Goal: Task Accomplishment & Management: Manage account settings

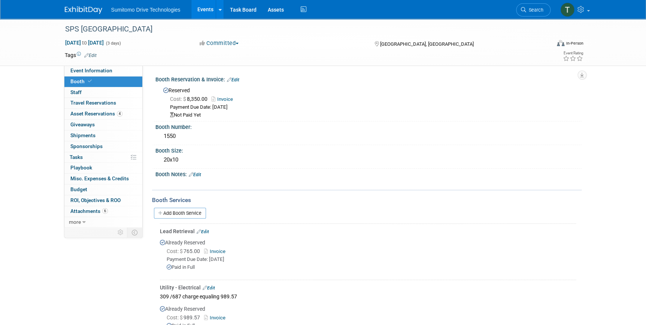
click at [203, 7] on link "Events" at bounding box center [204, 9] width 27 height 19
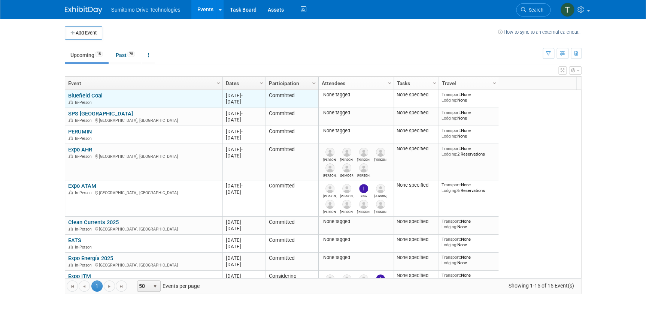
click at [90, 93] on link "Bluefield Coal" at bounding box center [85, 95] width 34 height 7
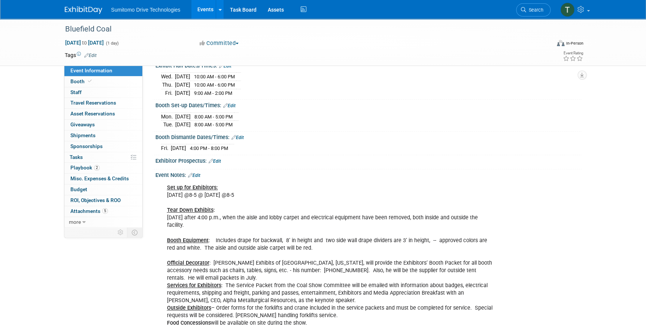
scroll to position [68, 0]
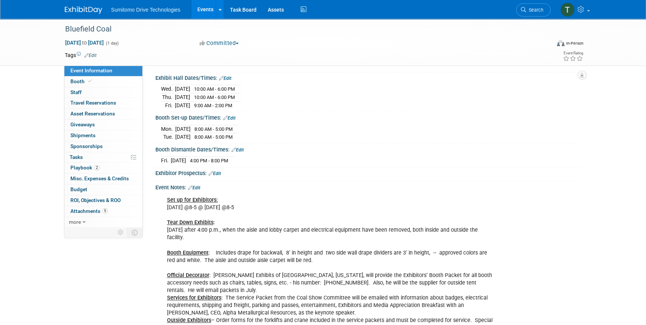
click at [200, 185] on link "Edit" at bounding box center [194, 187] width 12 height 5
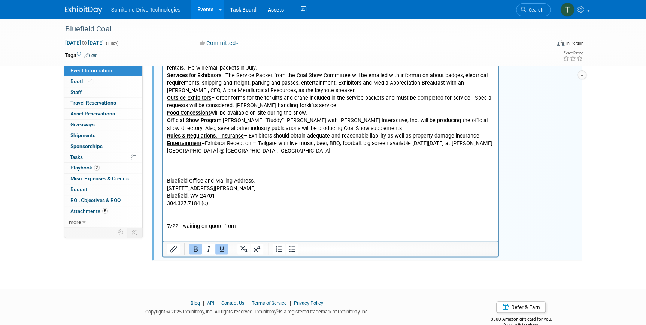
scroll to position [292, 0]
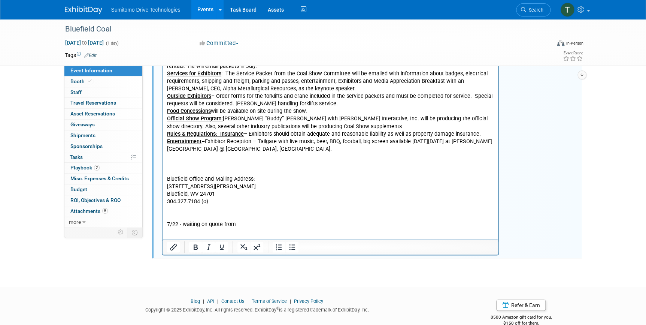
drag, startPoint x: 239, startPoint y: 216, endPoint x: 132, endPoint y: 206, distance: 107.6
click at [162, 206] on html "Set up for Exhibitors: Monday, September 8 @8-5 @ Tuesday, September 9 @8-5 Tea…" at bounding box center [330, 98] width 336 height 259
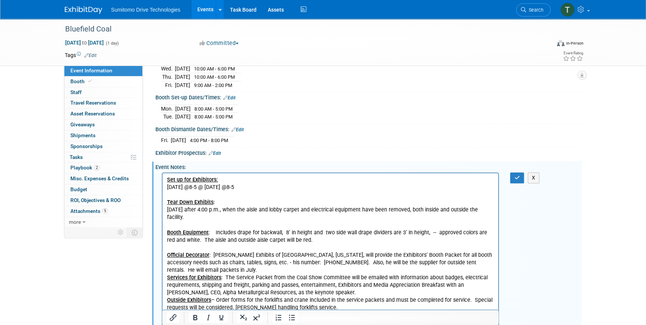
scroll to position [87, 0]
click at [515, 176] on icon "button" at bounding box center [517, 178] width 6 height 5
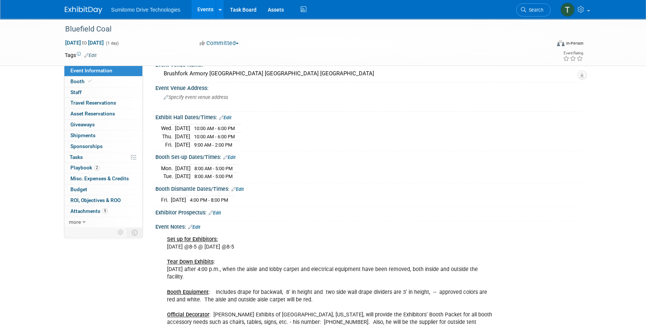
scroll to position [19, 0]
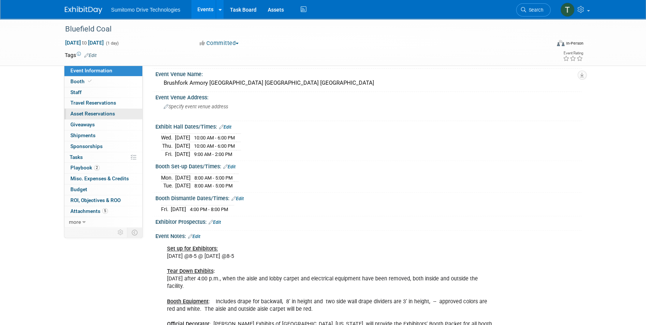
click at [88, 115] on span "Asset Reservations 0" at bounding box center [92, 113] width 45 height 6
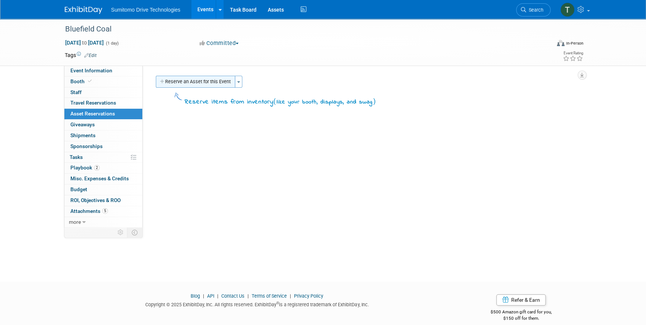
click at [211, 78] on button "Reserve an Asset for this Event" at bounding box center [195, 82] width 79 height 12
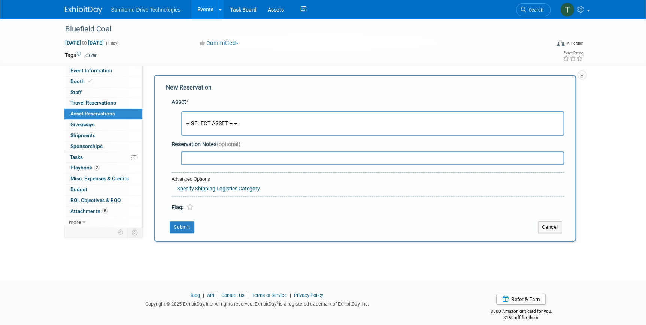
scroll to position [7, 0]
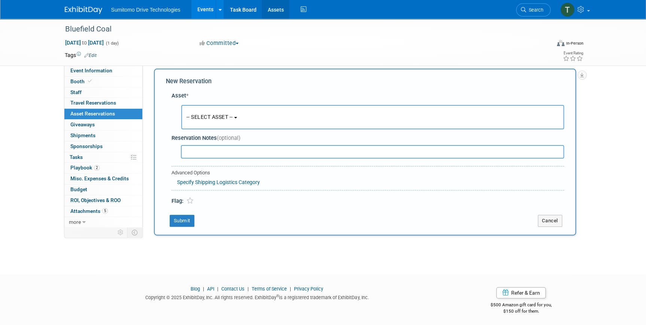
click at [271, 10] on link "Assets" at bounding box center [275, 9] width 27 height 19
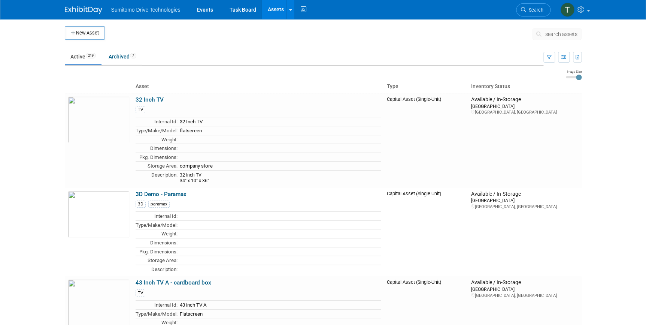
click at [562, 33] on span "search assets" at bounding box center [561, 34] width 32 height 6
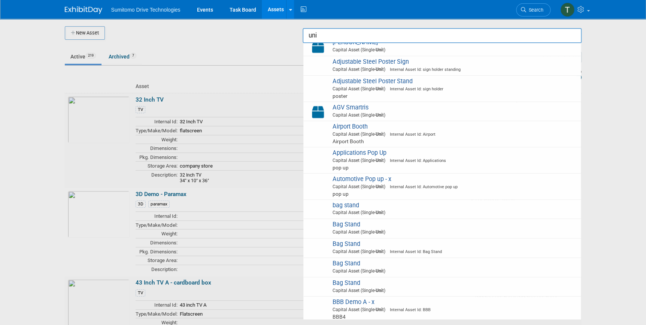
scroll to position [238, 0]
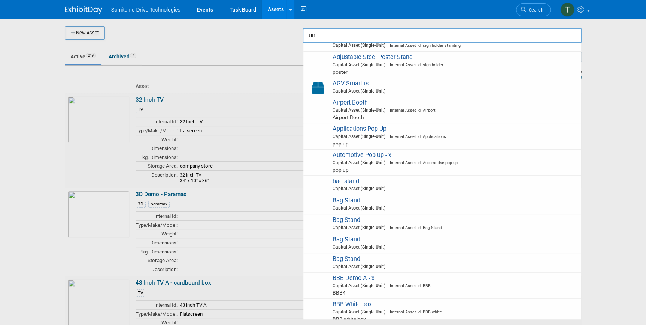
type input "u"
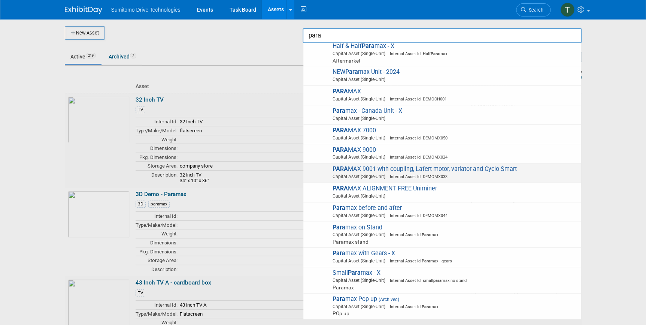
scroll to position [0, 0]
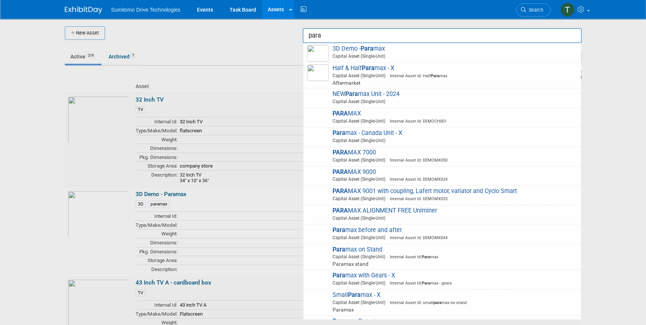
type input "para"
click at [323, 82] on div at bounding box center [323, 162] width 0 height 325
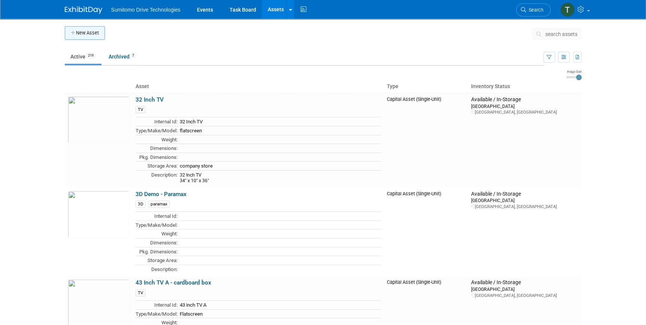
click at [79, 31] on button "New Asset" at bounding box center [85, 32] width 40 height 13
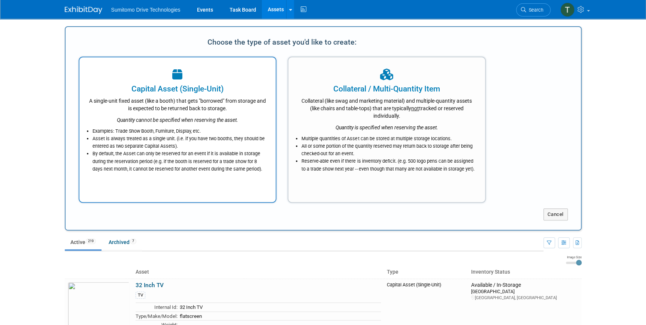
click at [179, 76] on icon at bounding box center [177, 75] width 10 height 12
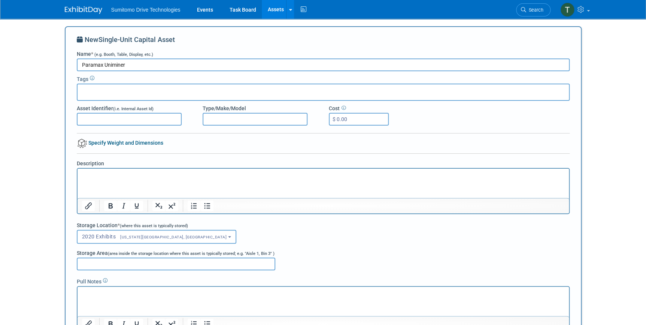
type input "Paramax Uniminer"
drag, startPoint x: 164, startPoint y: 89, endPoint x: 158, endPoint y: 110, distance: 22.2
click at [164, 89] on div at bounding box center [323, 92] width 493 height 17
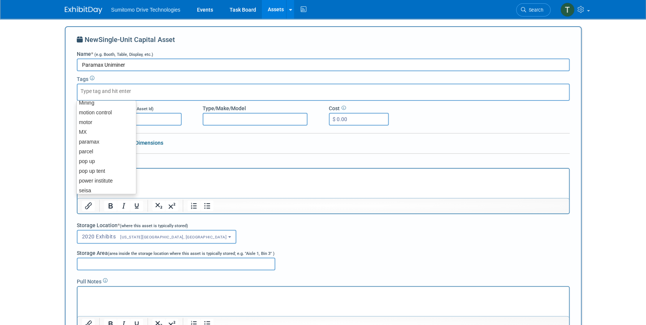
scroll to position [340, 0]
click at [105, 138] on div "paramax" at bounding box center [106, 137] width 60 height 10
type input "paramax"
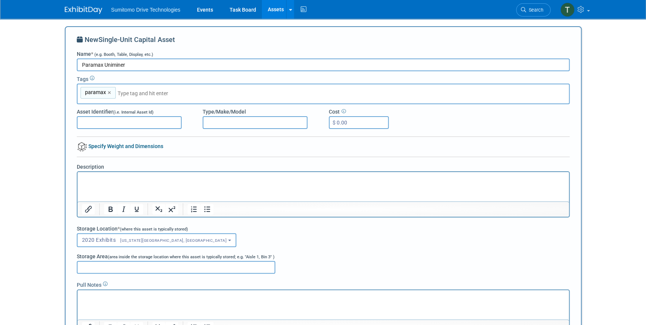
click at [136, 122] on input "Asset Identifier (i.e. Internal Asset Id)" at bounding box center [129, 122] width 105 height 13
click at [132, 173] on html at bounding box center [322, 177] width 491 height 10
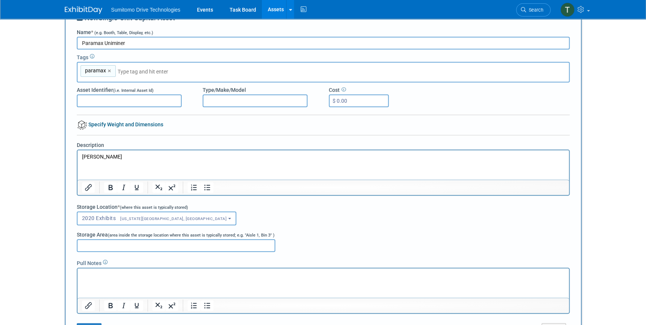
scroll to position [34, 0]
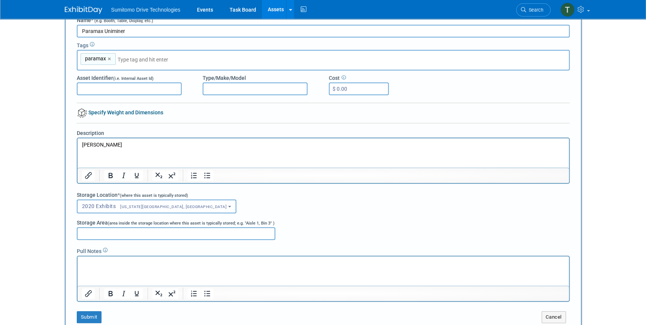
click at [145, 204] on span "[US_STATE][GEOGRAPHIC_DATA], [GEOGRAPHIC_DATA]" at bounding box center [171, 206] width 111 height 5
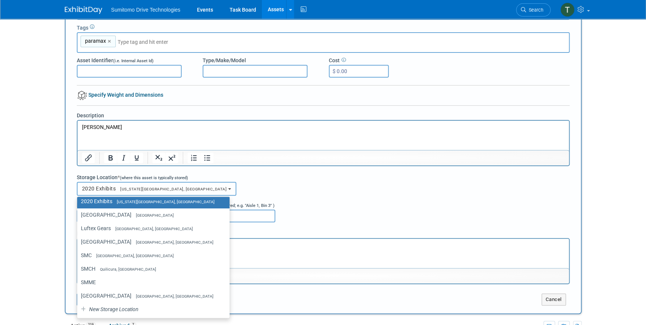
scroll to position [68, 0]
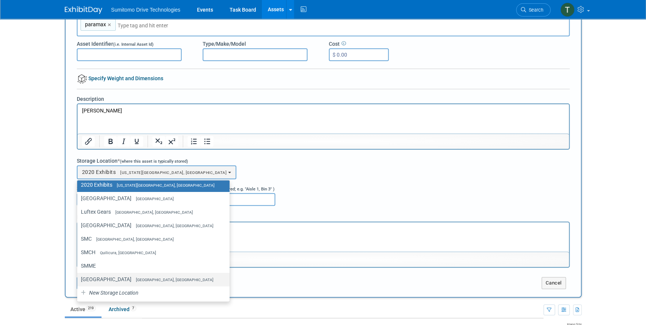
click at [129, 278] on label "Verona Verona, VA" at bounding box center [151, 279] width 141 height 10
click at [78, 278] on input "Verona Verona, VA" at bounding box center [75, 279] width 5 height 5
select select "11223235"
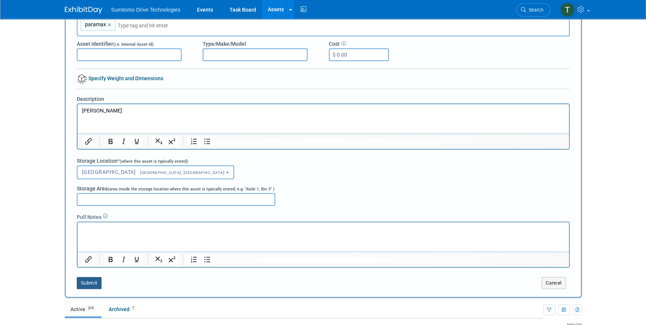
click at [85, 283] on button "Submit" at bounding box center [89, 283] width 25 height 12
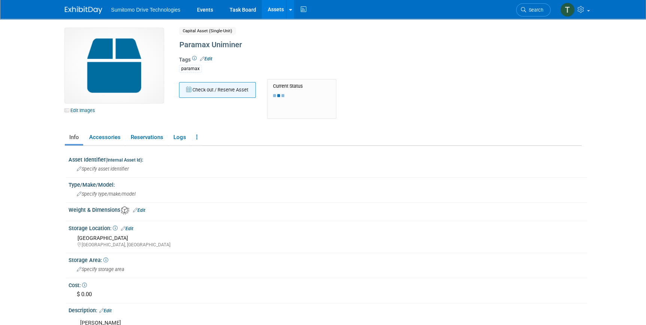
click at [203, 88] on button "Check out / Reserve Asset" at bounding box center [217, 90] width 77 height 16
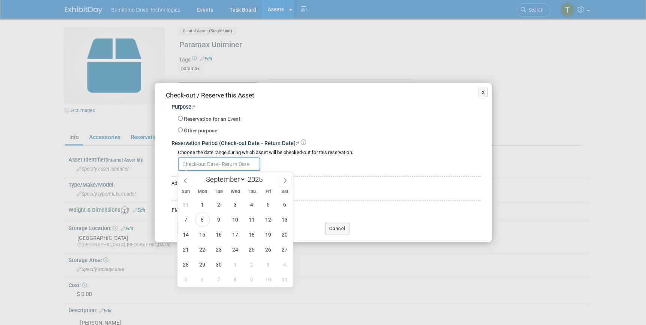
click at [202, 167] on input "text" at bounding box center [219, 163] width 82 height 13
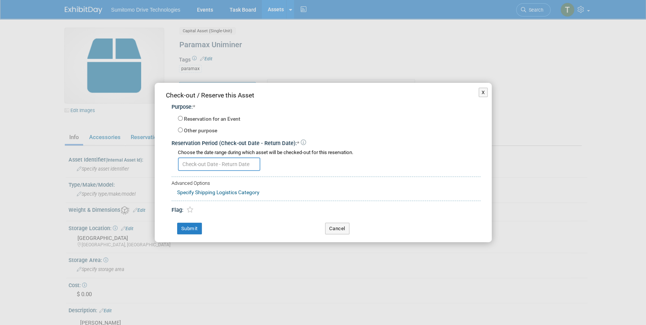
click at [217, 118] on label "Reservation for an Event" at bounding box center [212, 118] width 57 height 7
click at [183, 118] on input "Reservation for an Event" at bounding box center [180, 118] width 5 height 5
radio input "true"
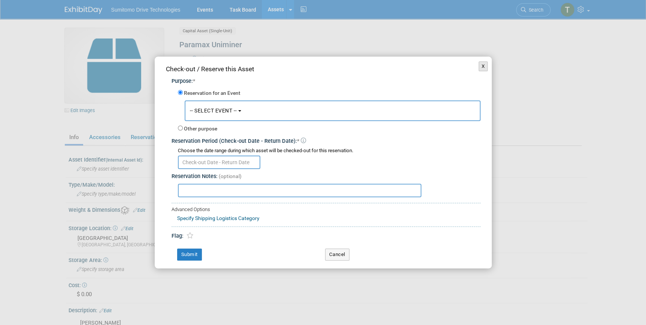
click at [480, 64] on button "X" at bounding box center [483, 66] width 9 height 10
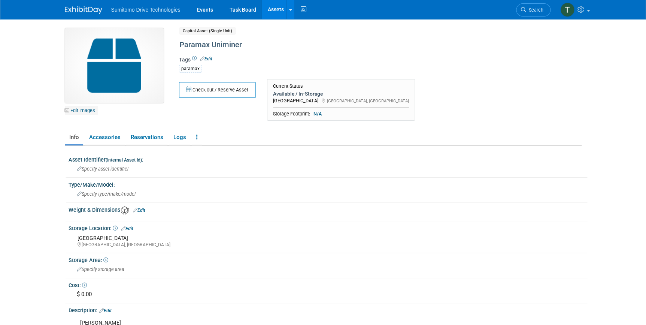
click at [73, 109] on link "Edit Images" at bounding box center [81, 110] width 33 height 9
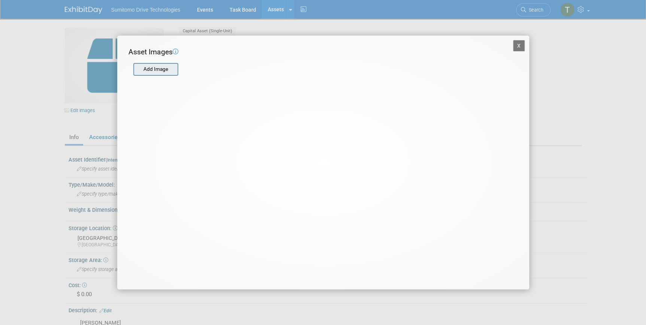
click at [161, 75] on input "file" at bounding box center [132, 69] width 89 height 11
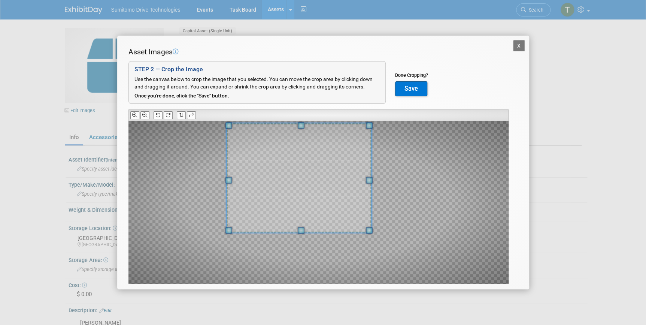
click at [309, 175] on span at bounding box center [298, 177] width 145 height 109
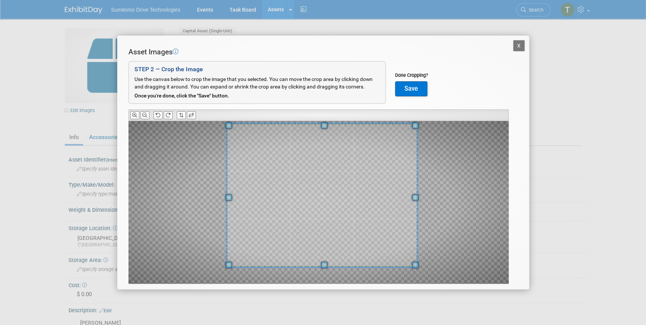
click at [417, 278] on div at bounding box center [318, 202] width 380 height 163
click at [419, 90] on button "Save" at bounding box center [411, 88] width 32 height 15
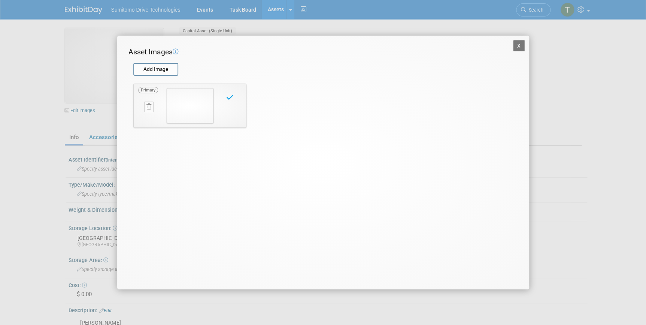
click at [227, 97] on icon at bounding box center [229, 97] width 7 height 7
click at [515, 48] on button "X" at bounding box center [519, 45] width 12 height 11
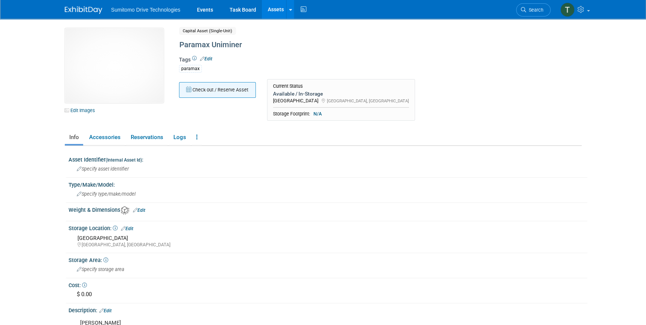
click at [218, 90] on button "Check out / Reserve Asset" at bounding box center [217, 90] width 77 height 16
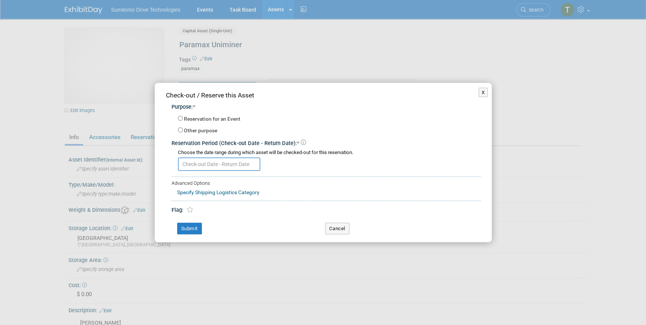
click at [209, 121] on label "Reservation for an Event" at bounding box center [212, 118] width 57 height 7
click at [183, 121] on input "Reservation for an Event" at bounding box center [180, 118] width 5 height 5
radio input "true"
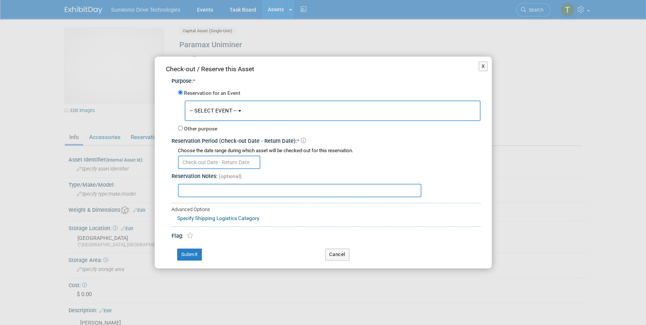
click at [213, 113] on span "-- SELECT EVENT --" at bounding box center [213, 110] width 47 height 6
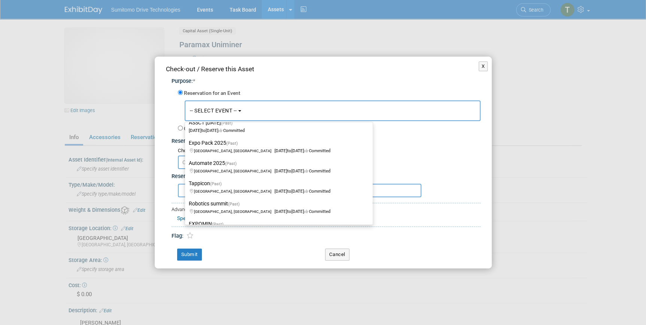
scroll to position [306, 0]
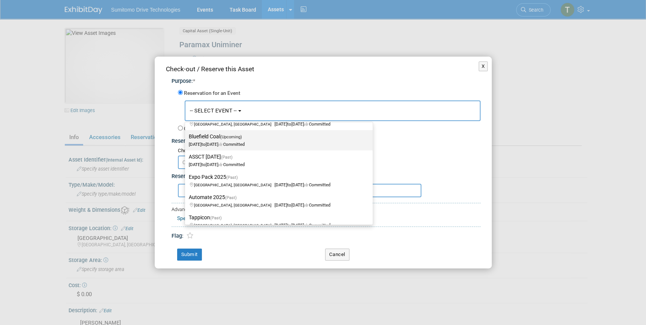
click at [235, 141] on label "Bluefield Coal (Upcoming) Sep 12, 2025 to Sep 12, 2025 Committed" at bounding box center [277, 139] width 176 height 17
click at [186, 139] on input "Bluefield Coal (Upcoming) Sep 12, 2025 to Sep 12, 2025 Committed" at bounding box center [183, 136] width 5 height 5
select select "11135297"
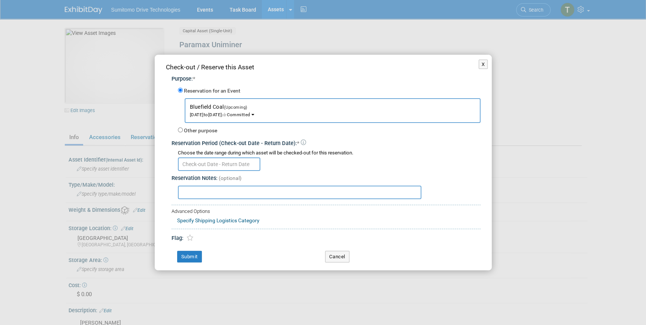
click at [222, 166] on input "text" at bounding box center [219, 163] width 82 height 13
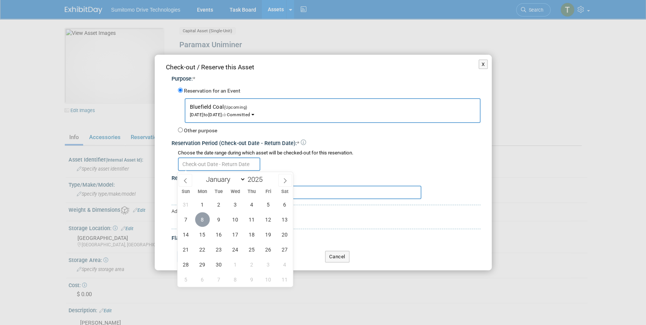
click at [205, 224] on span "8" at bounding box center [202, 219] width 15 height 15
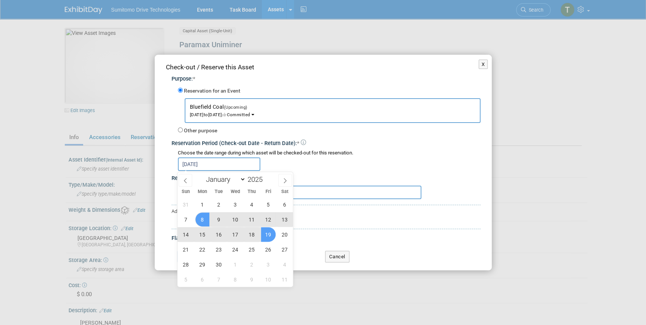
click at [270, 237] on span "19" at bounding box center [268, 234] width 15 height 15
type input "Sep 8, 2025 to Sep 19, 2025"
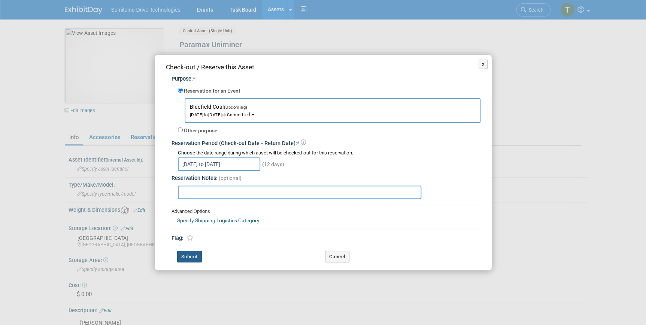
click at [187, 255] on button "Submit" at bounding box center [189, 257] width 25 height 12
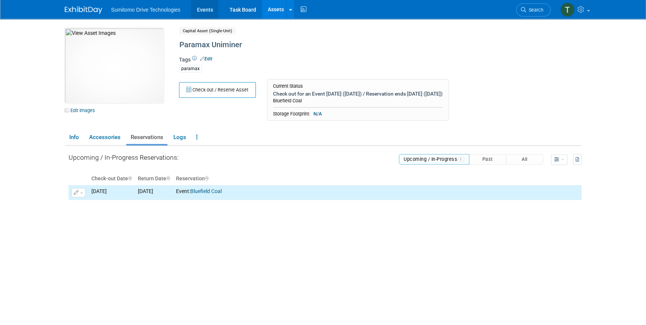
click at [200, 9] on link "Events" at bounding box center [204, 9] width 27 height 19
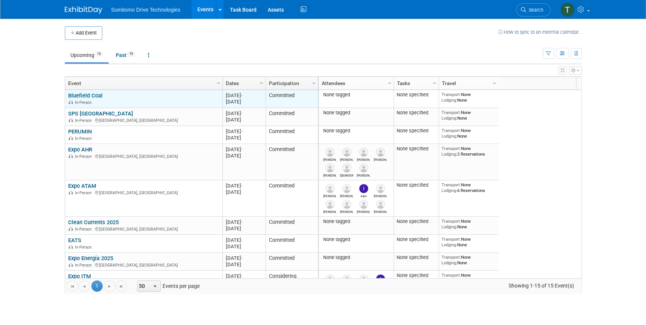
click at [80, 99] on div "In-Person" at bounding box center [143, 102] width 151 height 6
click at [85, 95] on link "Bluefield Coal" at bounding box center [85, 95] width 34 height 7
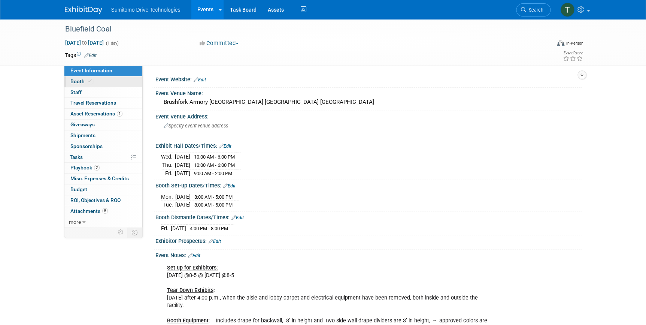
click at [73, 82] on span "Booth" at bounding box center [81, 81] width 23 height 6
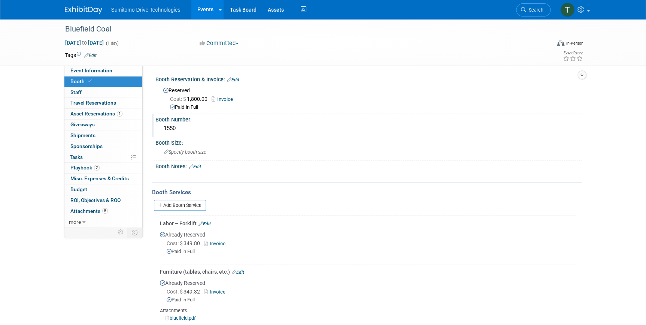
click at [181, 124] on div "1550" at bounding box center [368, 128] width 415 height 12
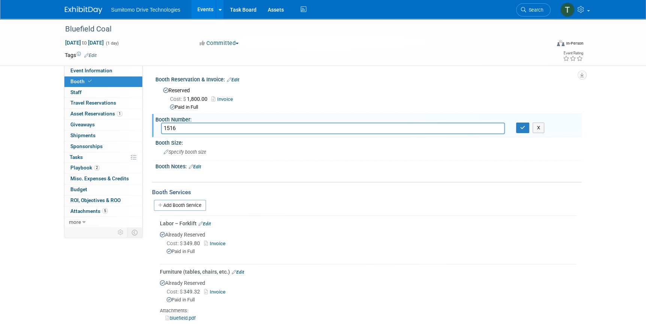
type input "1516"
click at [525, 132] on div "1516 X" at bounding box center [368, 128] width 426 height 12
click at [525, 128] on icon "button" at bounding box center [522, 127] width 5 height 5
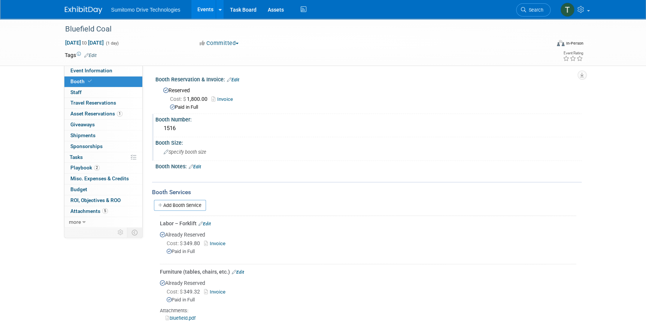
click at [194, 150] on span "Specify booth size" at bounding box center [185, 152] width 43 height 6
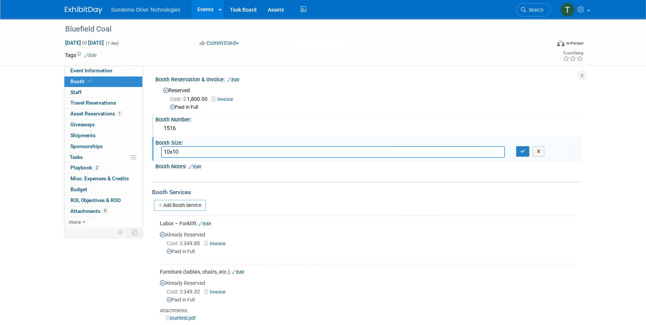
type input "10x10"
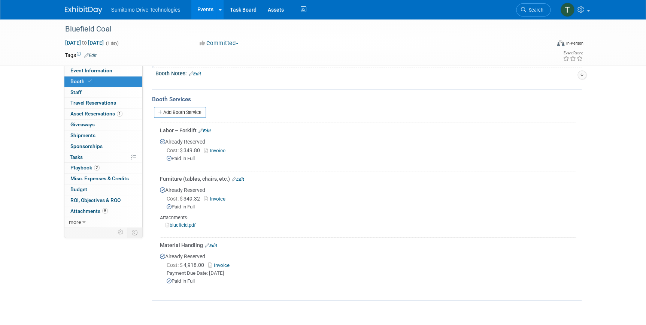
scroll to position [102, 0]
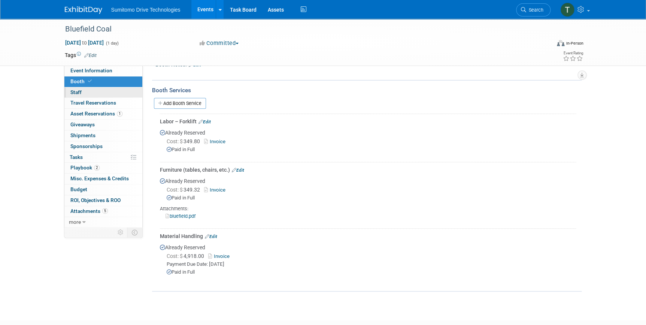
click at [78, 93] on span "Staff 0" at bounding box center [75, 92] width 11 height 6
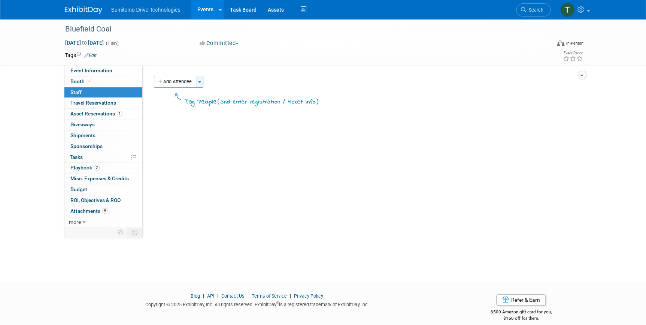
click at [197, 79] on button "Toggle Dropdown" at bounding box center [199, 82] width 7 height 12
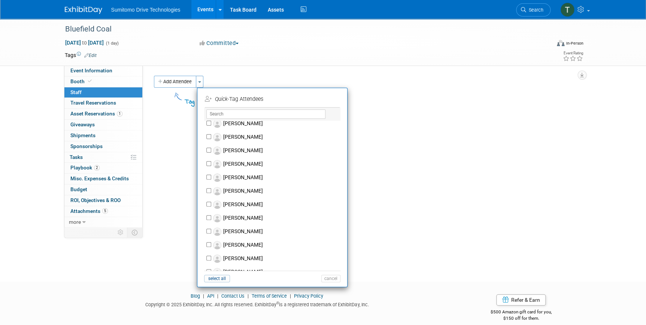
scroll to position [408, 0]
click at [207, 161] on input "[PERSON_NAME]" at bounding box center [208, 163] width 5 height 5
checkbox input "true"
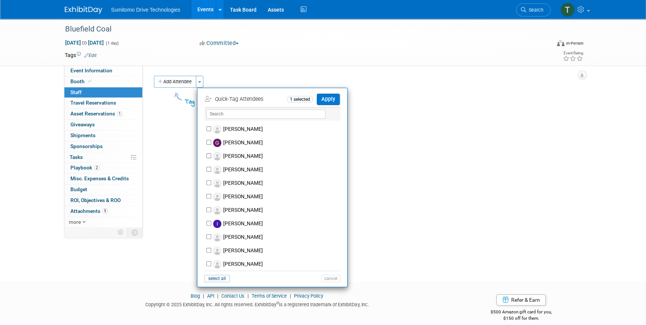
scroll to position [170, 0]
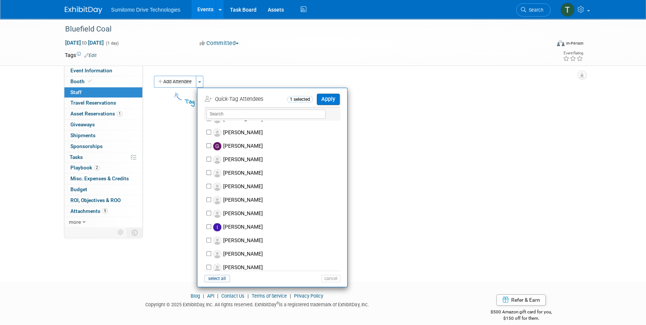
click at [219, 161] on img at bounding box center [217, 159] width 8 height 8
click at [211, 161] on input "[PERSON_NAME]" at bounding box center [208, 159] width 5 height 5
checkbox input "true"
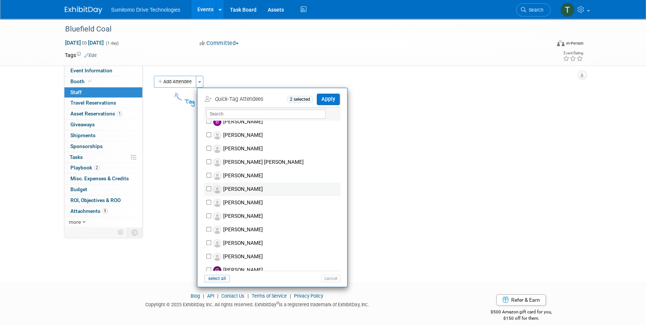
scroll to position [34, 0]
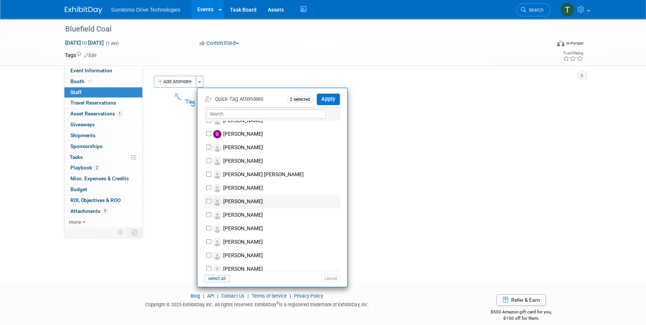
click at [220, 161] on img at bounding box center [217, 161] width 8 height 8
click at [211, 161] on input "[PERSON_NAME]" at bounding box center [208, 160] width 5 height 5
checkbox input "true"
click at [329, 96] on button "Apply" at bounding box center [328, 99] width 23 height 11
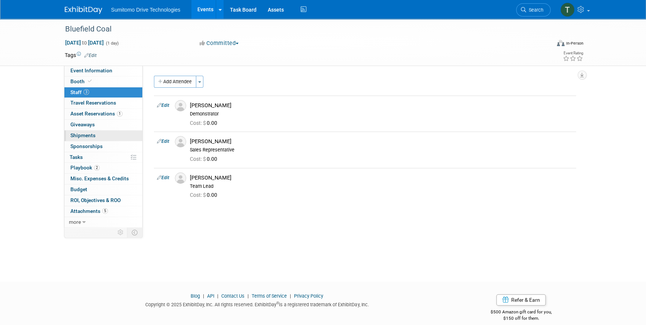
click at [78, 135] on span "Shipments 0" at bounding box center [82, 135] width 25 height 6
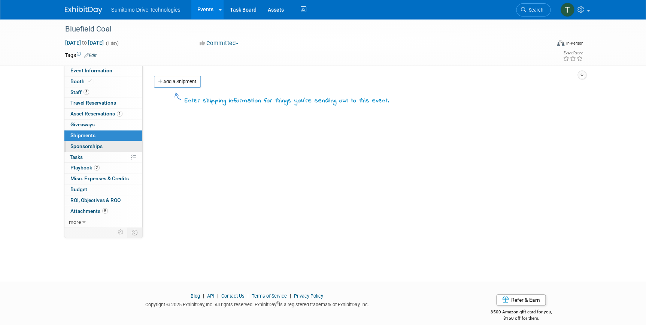
click at [97, 145] on span "Sponsorships 0" at bounding box center [86, 146] width 32 height 6
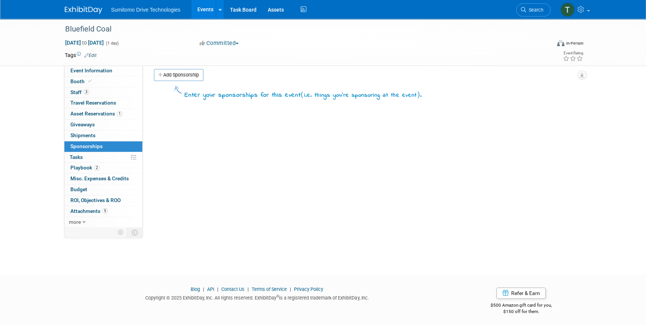
scroll to position [9, 0]
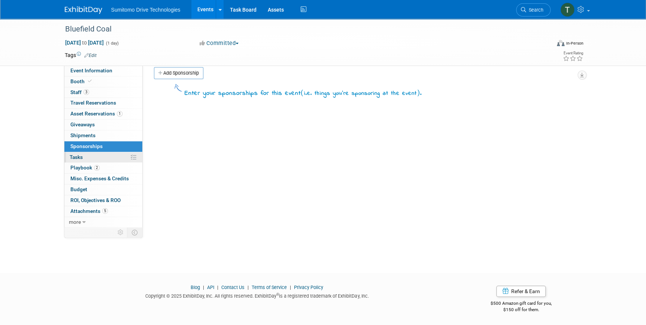
click at [81, 154] on span "Tasks 0%" at bounding box center [76, 157] width 13 height 6
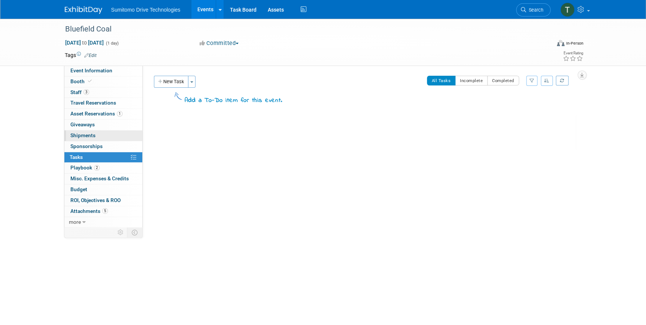
click at [91, 137] on span "Shipments 0" at bounding box center [82, 135] width 25 height 6
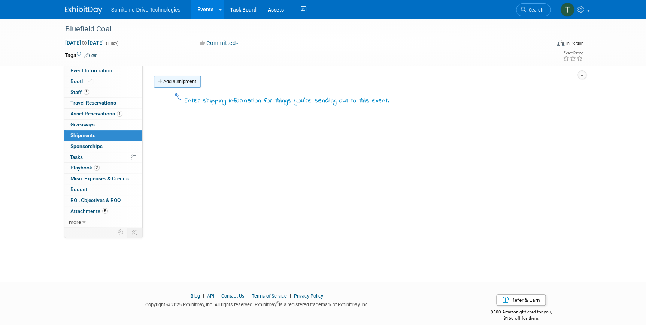
click at [180, 81] on link "Add a Shipment" at bounding box center [177, 82] width 47 height 12
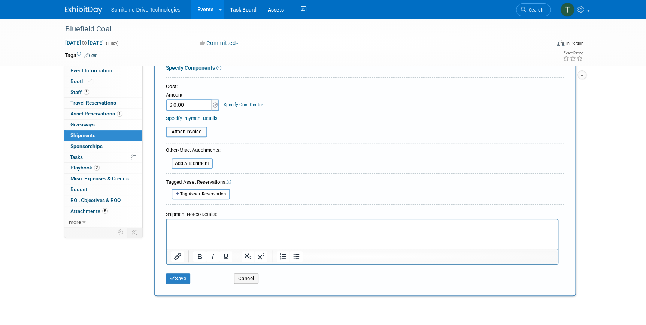
scroll to position [136, 0]
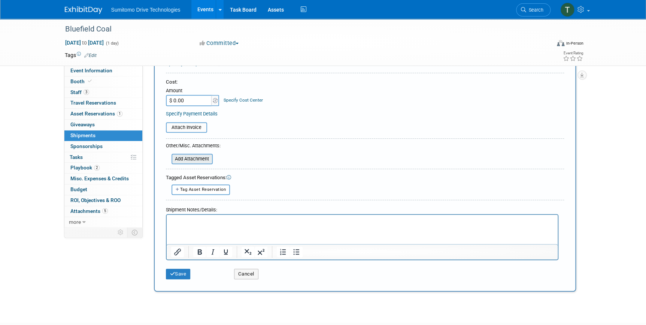
click at [193, 156] on input "file" at bounding box center [167, 158] width 89 height 9
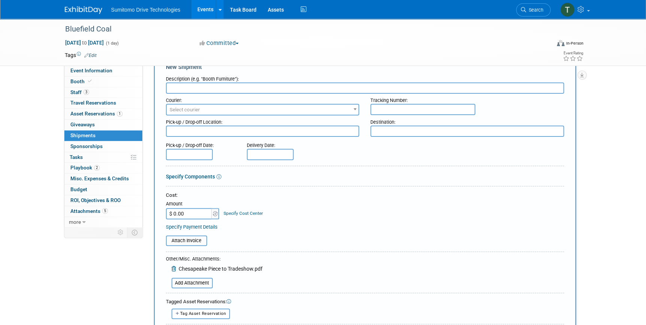
scroll to position [0, 0]
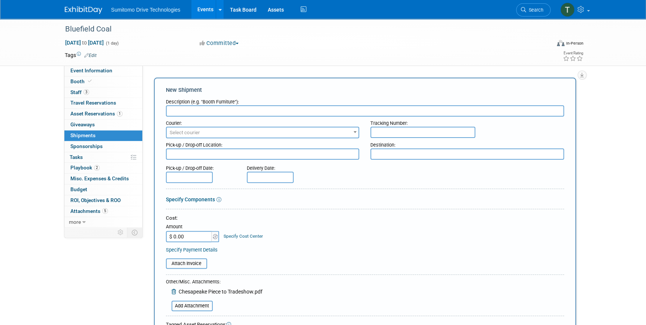
click at [282, 113] on input "text" at bounding box center [365, 110] width 398 height 11
type input "Chesapeake to tradeshow"
click at [278, 131] on span "Select courier" at bounding box center [263, 132] width 192 height 10
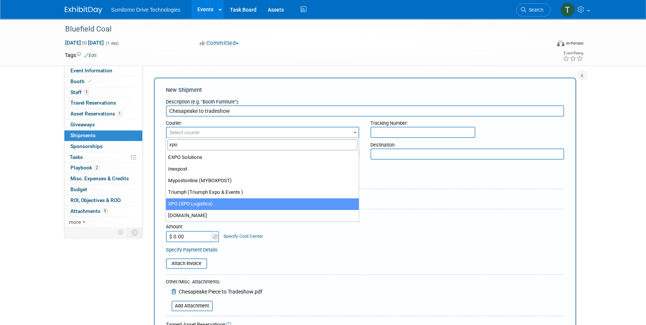
type input "xpo"
select select "591"
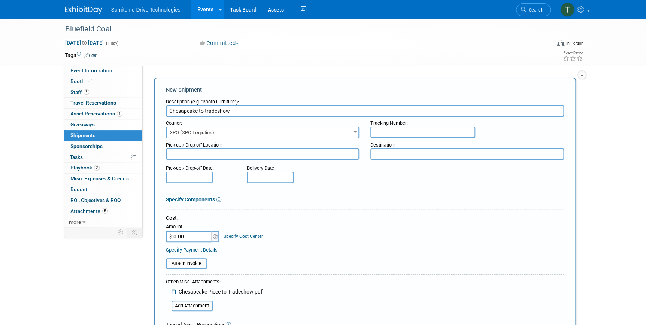
click at [295, 152] on textarea at bounding box center [263, 153] width 194 height 11
type textarea "chesapeake"
type textarea "bluefield armory"
click at [272, 178] on input "text" at bounding box center [270, 177] width 47 height 11
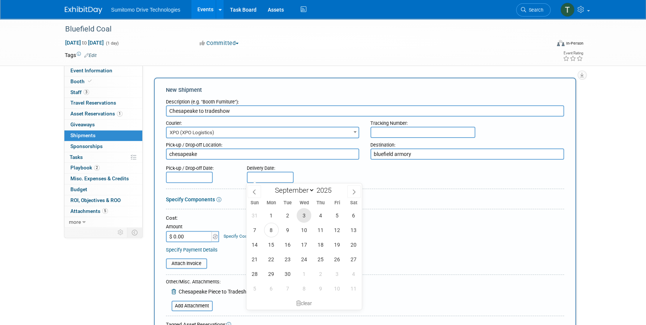
click at [306, 214] on span "3" at bounding box center [304, 215] width 15 height 15
type input "[DATE]"
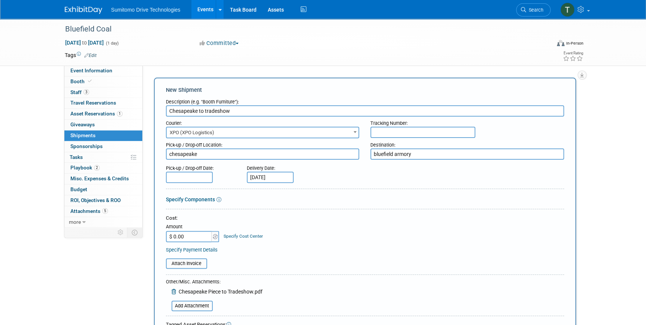
click at [200, 179] on input "text" at bounding box center [189, 177] width 47 height 11
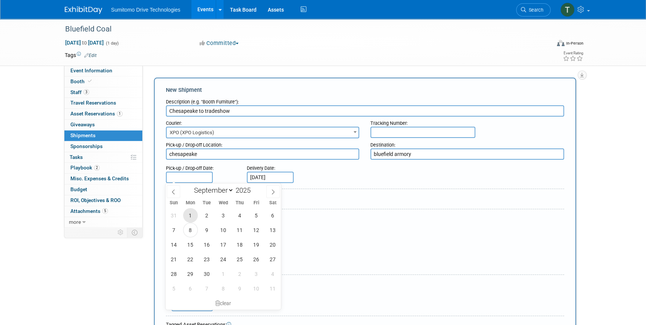
click at [191, 213] on span "1" at bounding box center [190, 215] width 15 height 15
type input "[DATE]"
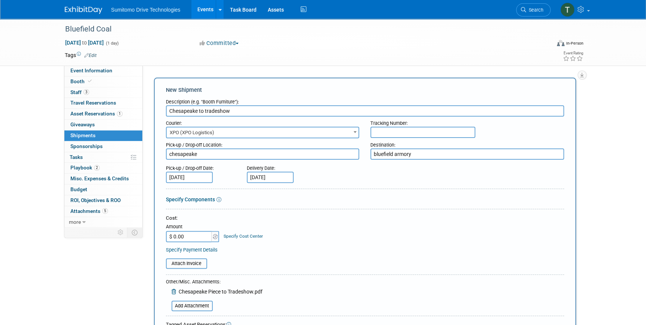
click at [310, 253] on div "Attach Invoice" at bounding box center [365, 261] width 398 height 16
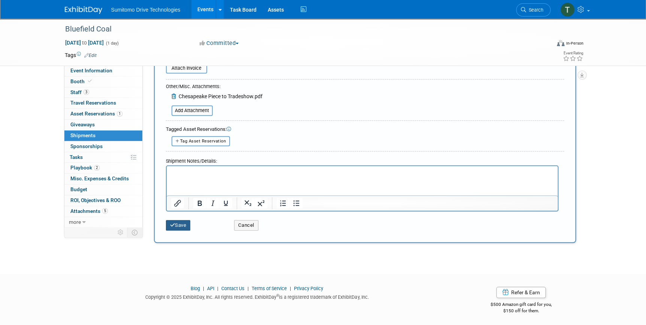
click at [181, 224] on button "Save" at bounding box center [178, 225] width 25 height 10
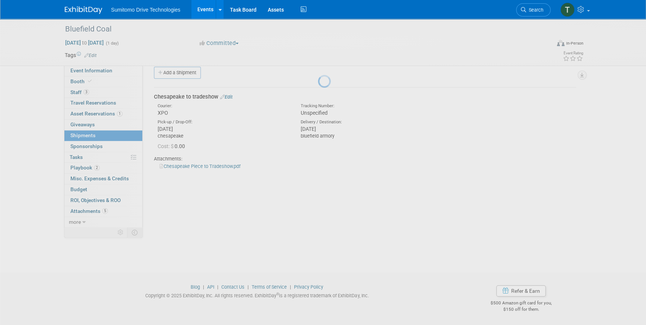
scroll to position [9, 0]
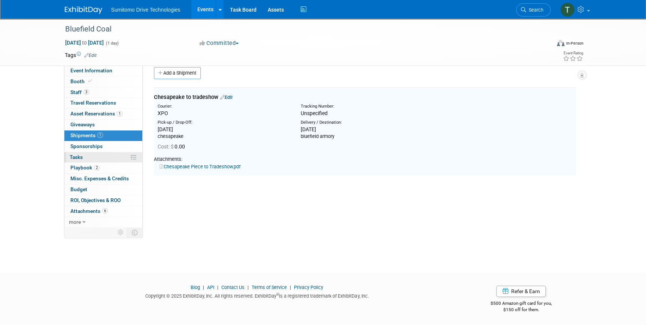
click at [84, 158] on link "0% Tasks 0%" at bounding box center [103, 157] width 78 height 10
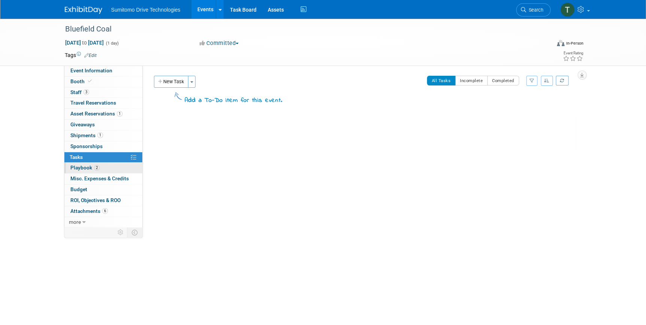
click at [82, 167] on span "Playbook 2" at bounding box center [84, 167] width 29 height 6
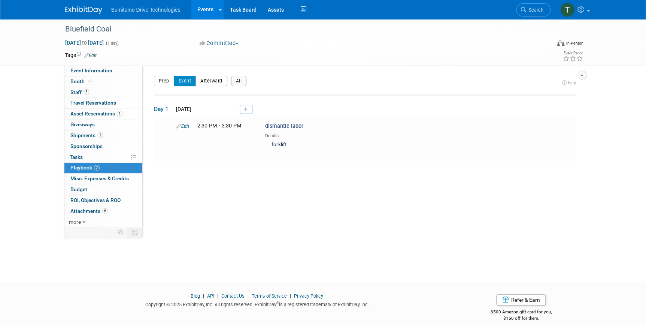
click at [215, 79] on button "Afterward" at bounding box center [211, 81] width 32 height 10
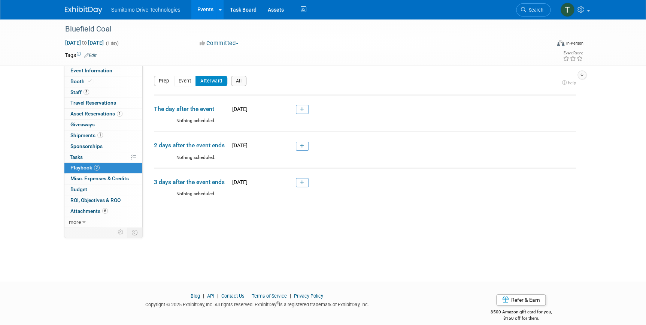
click at [161, 79] on button "Prep" at bounding box center [164, 81] width 20 height 10
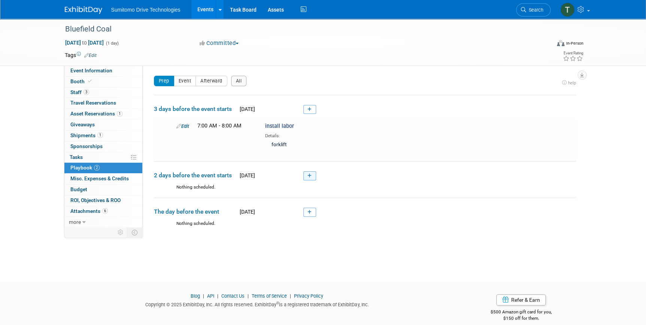
click at [303, 177] on link at bounding box center [309, 175] width 13 height 9
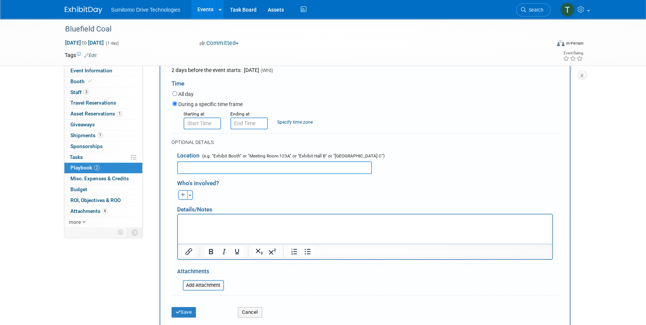
scroll to position [227, 0]
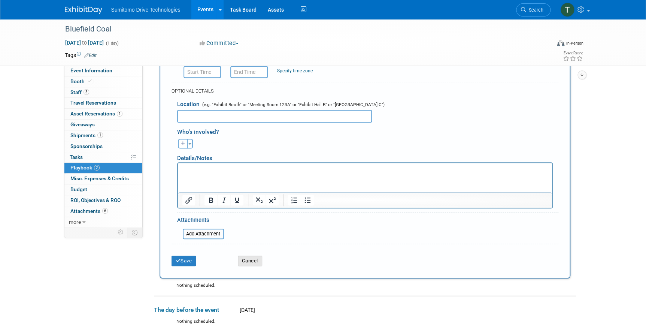
click at [247, 259] on button "Cancel" at bounding box center [250, 260] width 24 height 10
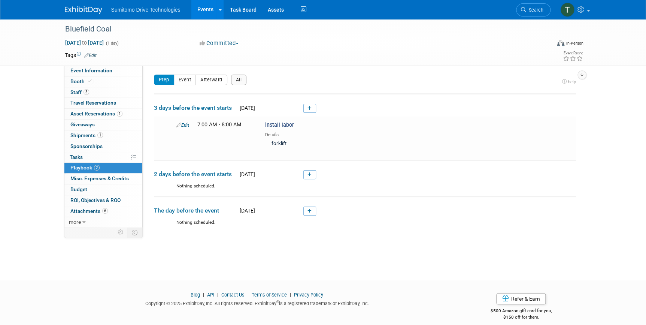
scroll to position [0, 0]
click at [170, 80] on button "Prep" at bounding box center [164, 81] width 20 height 10
click at [188, 84] on button "Event" at bounding box center [185, 81] width 22 height 10
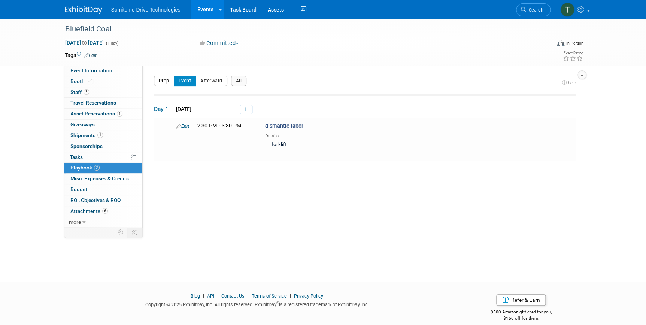
click at [159, 79] on button "Prep" at bounding box center [164, 81] width 20 height 10
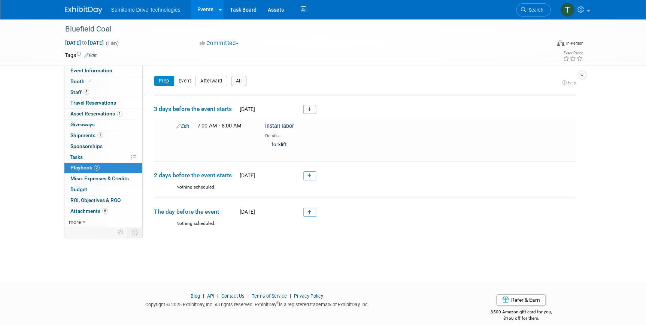
click at [172, 184] on div "Nothing scheduled." at bounding box center [365, 190] width 422 height 13
click at [90, 40] on span "Sep 12, 2025 to Sep 12, 2025" at bounding box center [84, 42] width 39 height 7
type input "[DATE]"
select select "8"
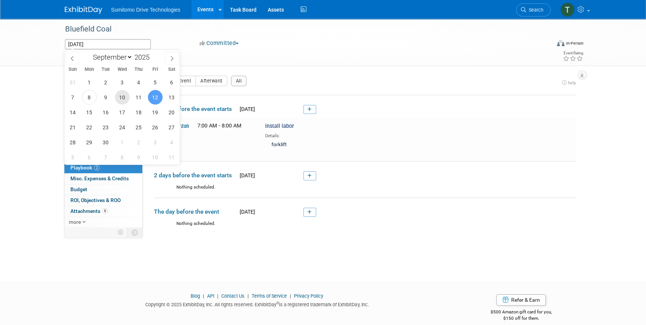
click at [119, 97] on span "10" at bounding box center [122, 97] width 15 height 15
type input "[DATE]"
click at [158, 100] on span "12" at bounding box center [155, 97] width 15 height 15
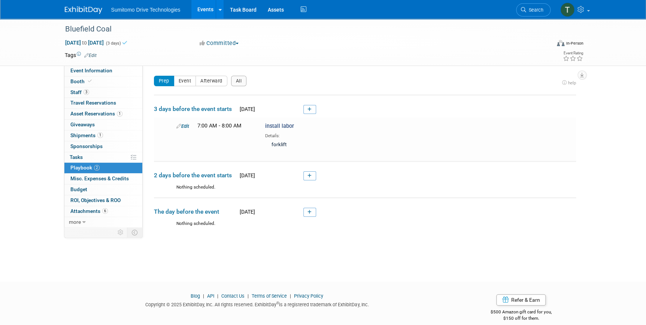
click at [427, 179] on td "2 days before the event starts Mon. Sep 8, 2025" at bounding box center [365, 172] width 422 height 23
click at [181, 125] on link "Edit" at bounding box center [182, 126] width 13 height 6
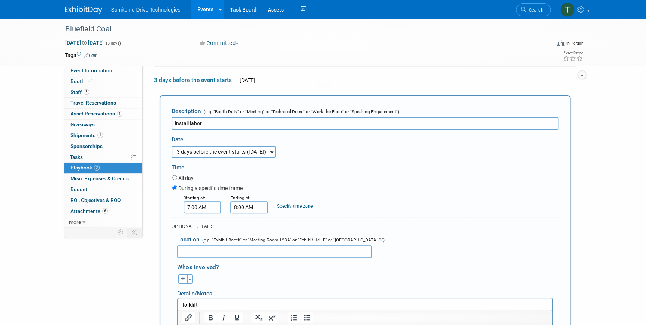
scroll to position [33, 0]
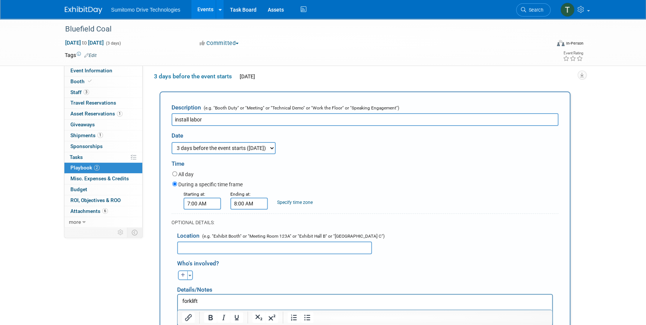
click at [216, 149] on select "3 days before the event starts (Sep 7, 2025) 2 days before the event starts (Se…" at bounding box center [224, 148] width 104 height 12
select select "2_1"
click at [172, 142] on select "3 days before the event starts (Sep 7, 2025) 2 days before the event starts (Se…" at bounding box center [224, 148] width 104 height 12
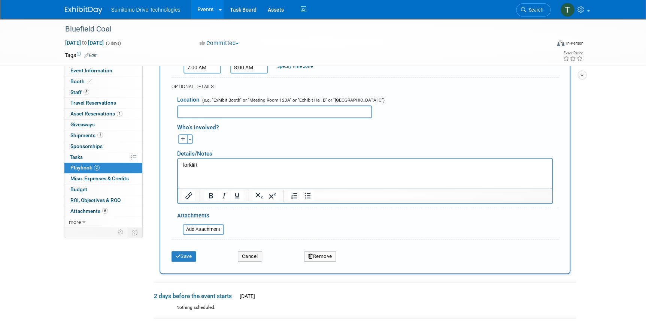
scroll to position [169, 0]
click at [185, 258] on button "Save" at bounding box center [184, 256] width 25 height 10
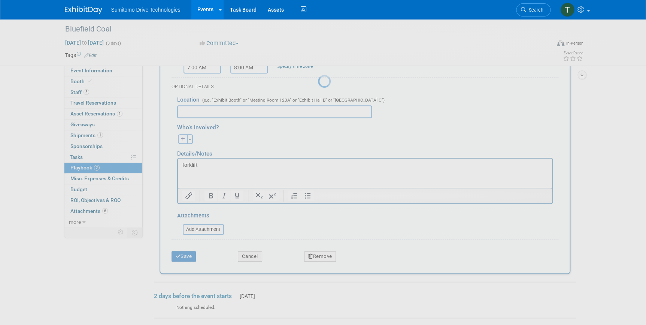
scroll to position [9, 0]
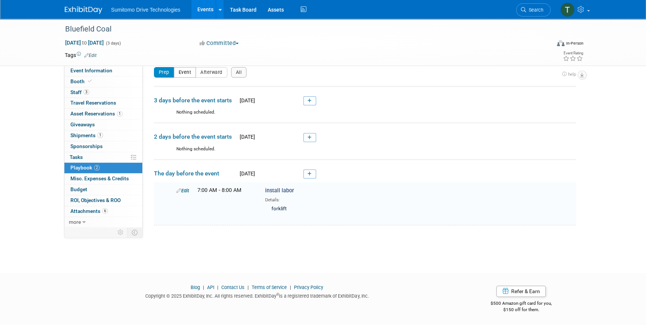
click at [193, 73] on button "Event" at bounding box center [185, 72] width 22 height 10
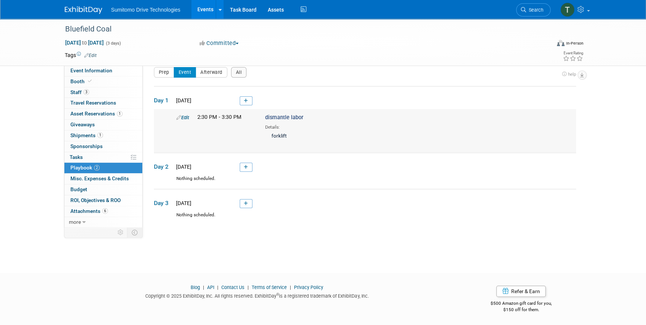
click at [185, 116] on link "Edit" at bounding box center [182, 118] width 13 height 6
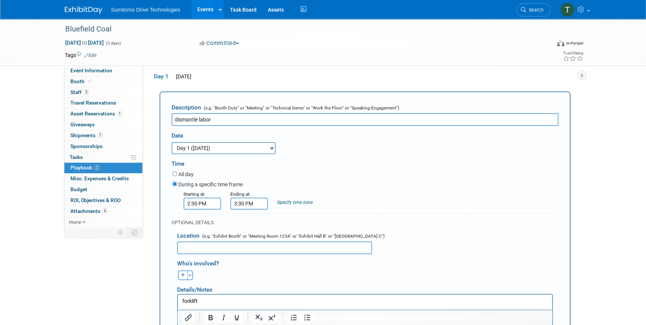
scroll to position [0, 0]
click at [228, 148] on select "3 days before the event starts (Sep 7, 2025) 2 days before the event starts (Se…" at bounding box center [224, 148] width 104 height 12
click at [172, 142] on select "3 days before the event starts (Sep 7, 2025) 2 days before the event starts (Se…" at bounding box center [224, 148] width 104 height 12
click at [274, 144] on select "3 days before the event starts (Sep 7, 2025) 2 days before the event starts (Se…" at bounding box center [224, 148] width 104 height 12
select select "1_3"
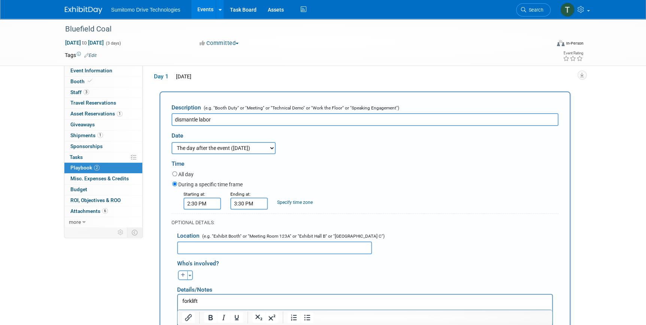
click at [172, 142] on select "3 days before the event starts (Sep 7, 2025) 2 days before the event starts (Se…" at bounding box center [224, 148] width 104 height 12
click at [319, 167] on div "Time" at bounding box center [365, 162] width 387 height 16
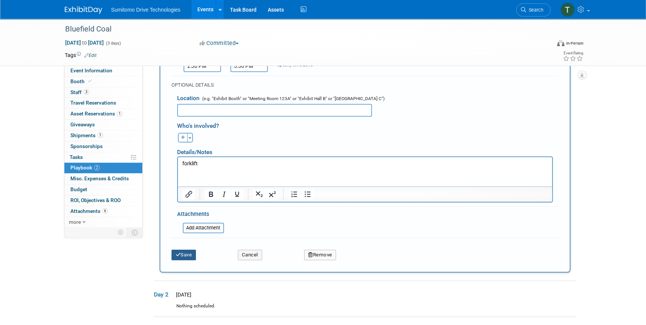
click at [182, 253] on button "Save" at bounding box center [184, 254] width 25 height 10
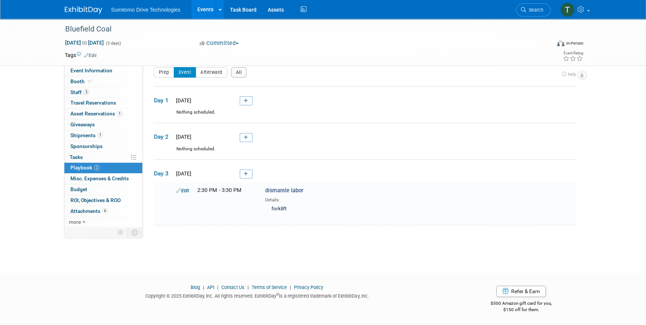
scroll to position [8, 0]
drag, startPoint x: 85, startPoint y: 72, endPoint x: 174, endPoint y: 97, distance: 92.6
click at [85, 72] on span "Event Information" at bounding box center [91, 70] width 42 height 6
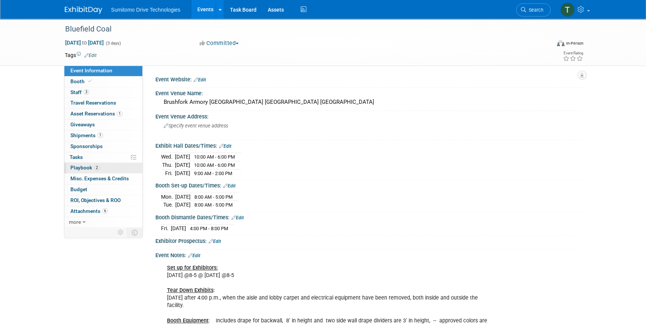
click at [75, 167] on span "Playbook 2" at bounding box center [84, 167] width 29 height 6
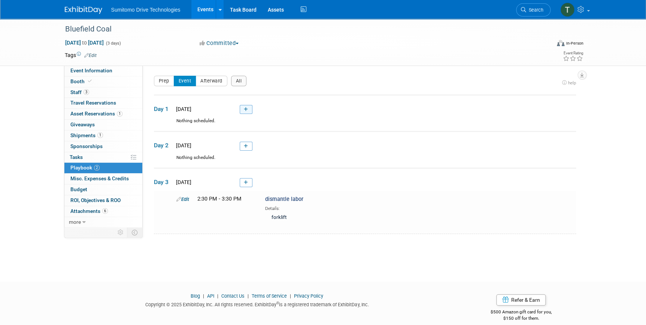
click at [244, 106] on link at bounding box center [246, 109] width 13 height 9
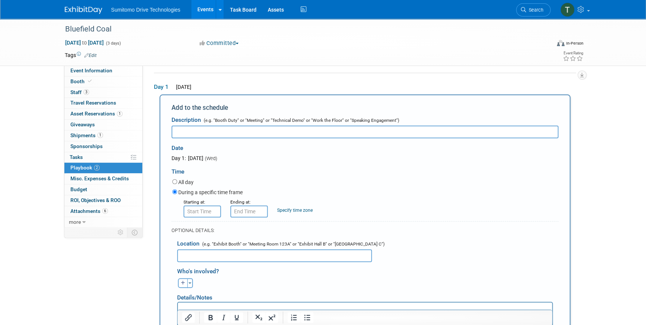
scroll to position [25, 0]
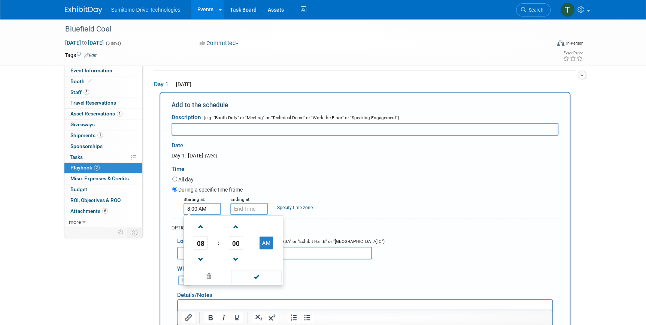
click at [209, 210] on input "8:00 AM" at bounding box center [202, 209] width 37 height 12
click at [198, 241] on span "08" at bounding box center [201, 242] width 14 height 13
click at [248, 270] on td "10" at bounding box center [245, 267] width 24 height 20
type input "10:00 AM"
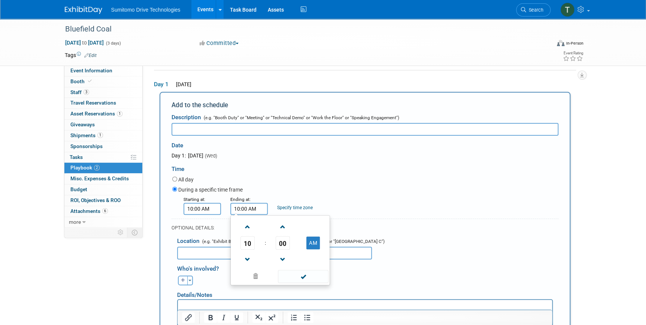
click at [254, 203] on input "10:00 AM" at bounding box center [248, 209] width 37 height 12
click at [242, 258] on span at bounding box center [247, 259] width 13 height 13
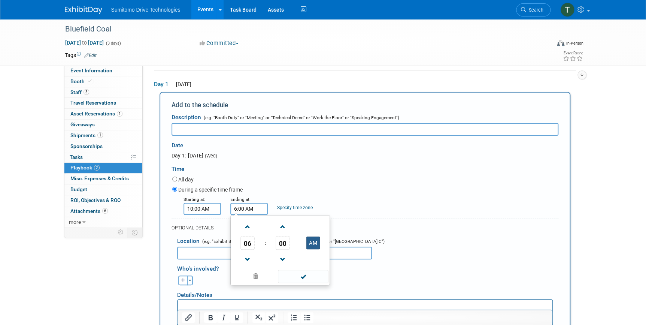
click at [315, 242] on button "AM" at bounding box center [312, 242] width 13 height 13
type input "6:00 PM"
click at [309, 275] on span at bounding box center [303, 276] width 51 height 13
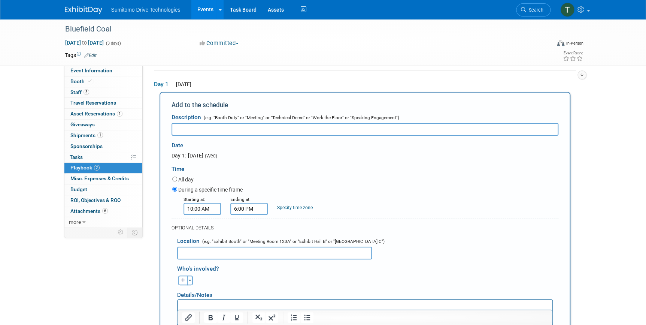
click at [207, 131] on input "text" at bounding box center [365, 129] width 387 height 13
drag, startPoint x: 214, startPoint y: 128, endPoint x: 147, endPoint y: 124, distance: 67.2
click at [147, 124] on div "Event Website: Edit Event Venue Name: Brushfork Armory Civic Center Bluefield W…" at bounding box center [362, 121] width 439 height 161
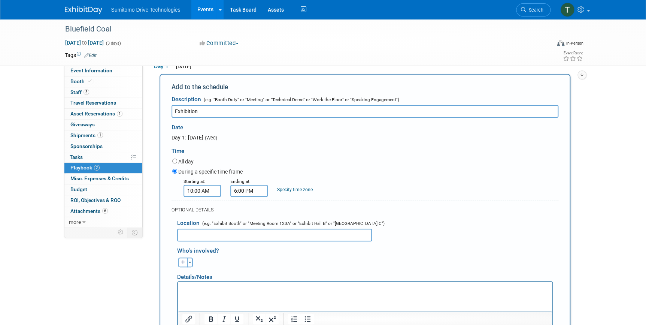
scroll to position [59, 0]
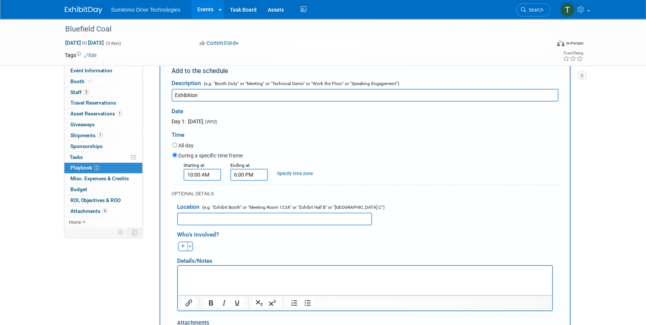
type input "Exhibition"
click at [275, 216] on input "text" at bounding box center [274, 218] width 195 height 13
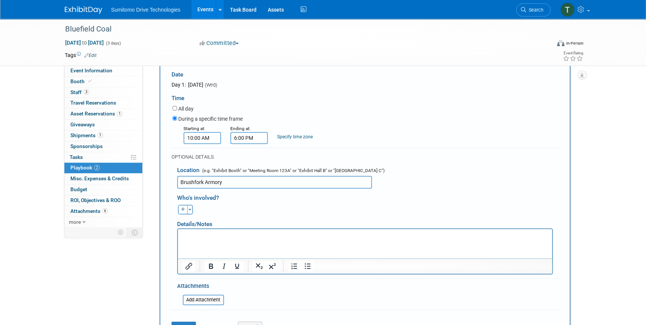
scroll to position [127, 0]
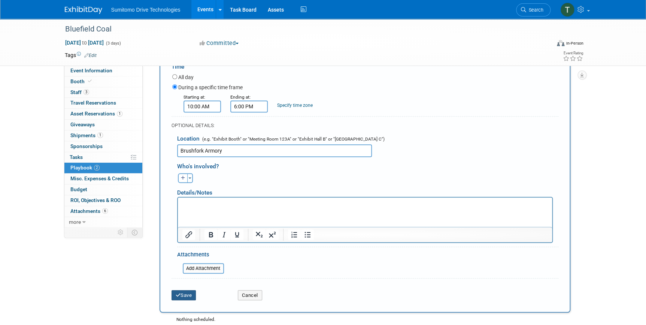
type input "Brushfork Armory"
click at [183, 291] on button "Save" at bounding box center [184, 295] width 25 height 10
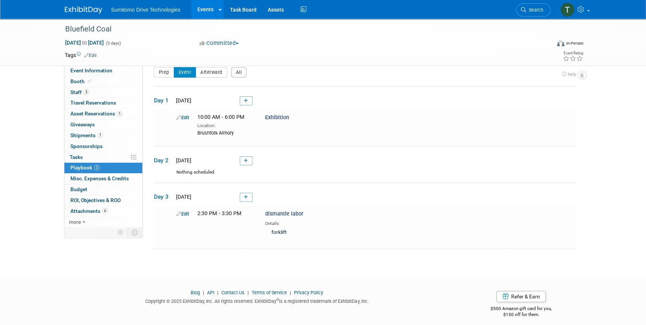
scroll to position [13, 0]
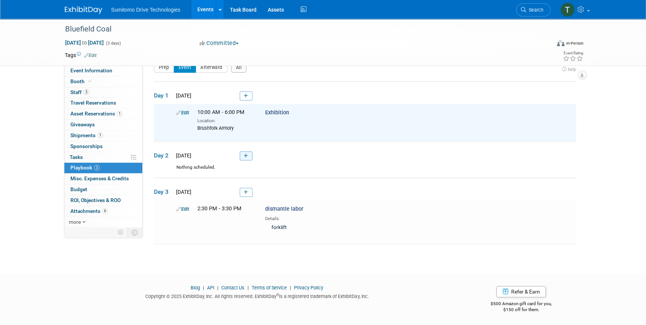
click at [249, 159] on link at bounding box center [246, 155] width 13 height 9
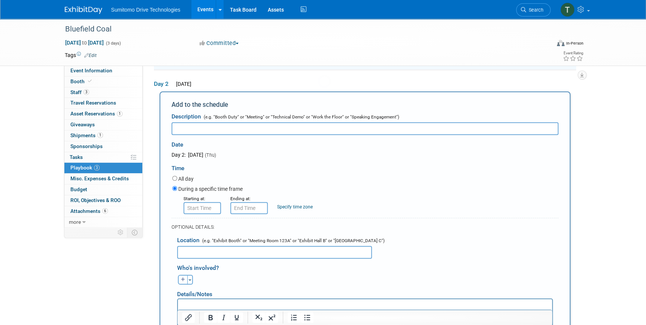
scroll to position [0, 0]
type input "v"
type input "Exhibition"
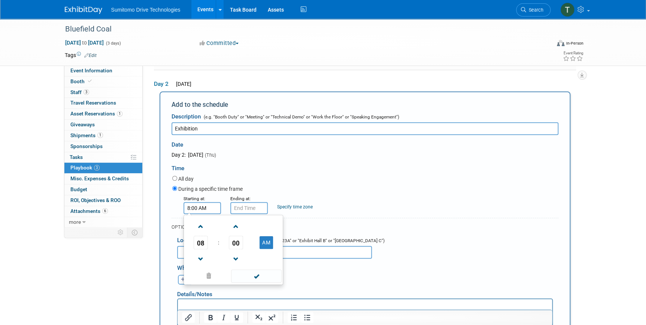
click at [205, 208] on input "8:00 AM" at bounding box center [202, 208] width 37 height 12
click at [203, 245] on span "08" at bounding box center [201, 242] width 14 height 13
click at [244, 263] on td "10" at bounding box center [245, 267] width 24 height 20
type input "10:00 AM"
click at [250, 202] on input "10:00 AM" at bounding box center [248, 208] width 37 height 12
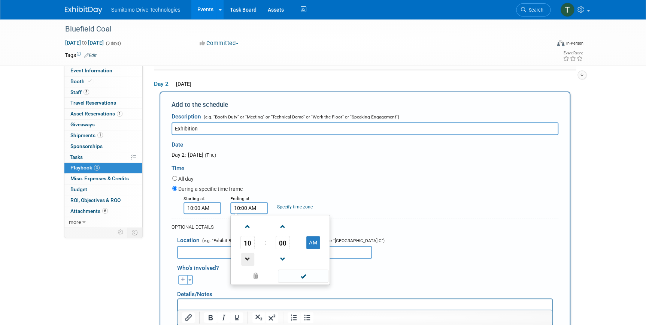
click at [248, 258] on span at bounding box center [247, 258] width 13 height 13
click at [315, 240] on button "AM" at bounding box center [312, 242] width 13 height 13
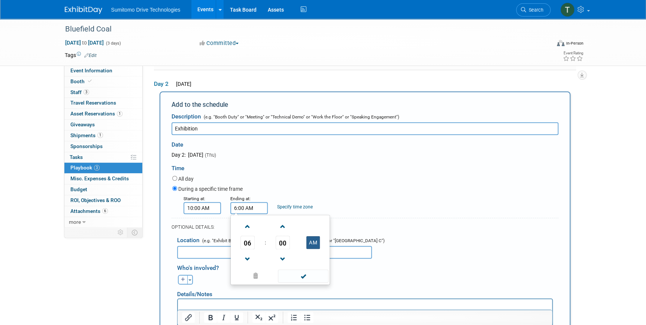
type input "6:00 PM"
click at [311, 271] on span at bounding box center [303, 275] width 51 height 13
click at [281, 253] on input "text" at bounding box center [274, 252] width 195 height 13
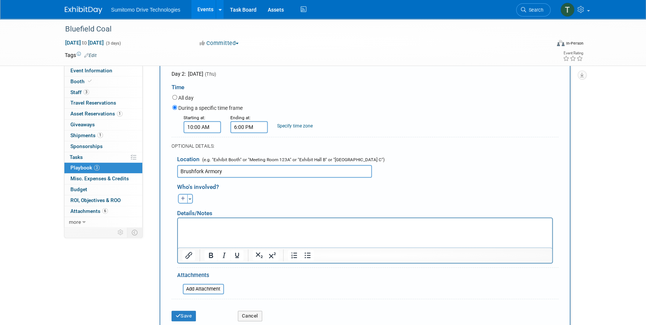
scroll to position [187, 0]
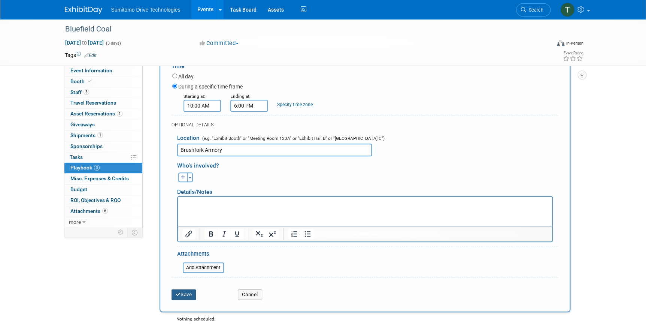
type input "Brushfork Armory"
click at [180, 294] on button "Save" at bounding box center [184, 294] width 25 height 10
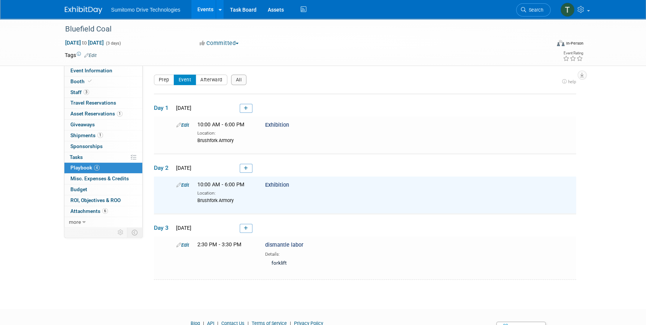
scroll to position [0, 0]
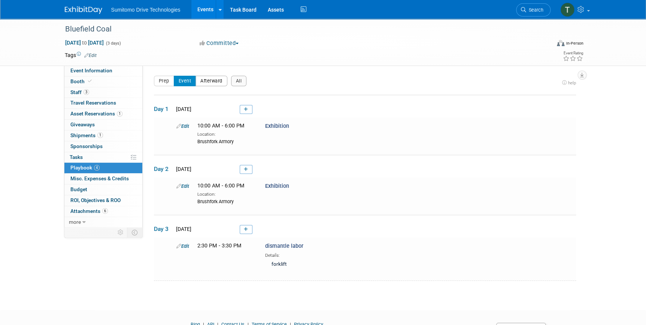
click at [218, 83] on button "Afterward" at bounding box center [211, 81] width 32 height 10
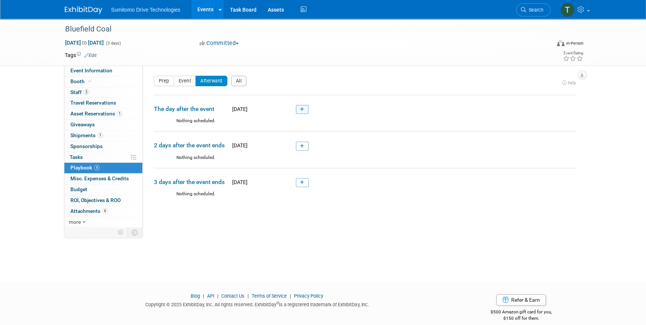
click at [303, 107] on icon at bounding box center [302, 109] width 4 height 4
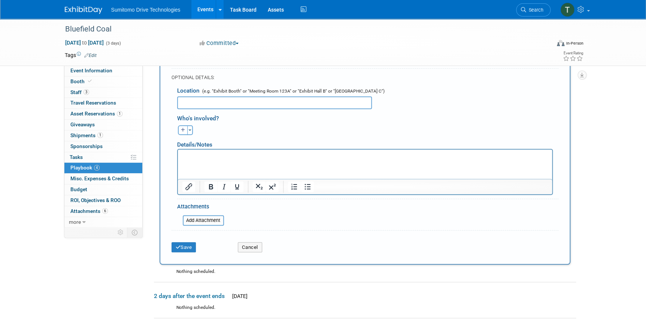
scroll to position [195, 0]
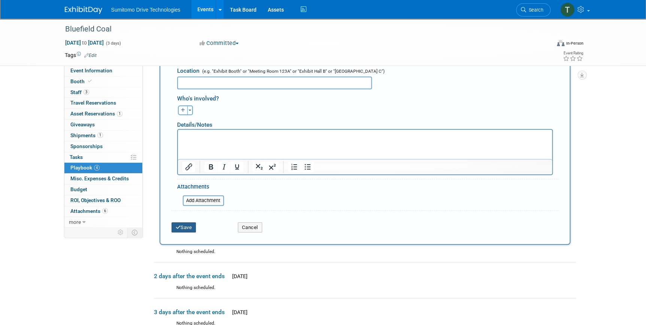
type input "Shipment getting picked up"
click at [187, 225] on button "Save" at bounding box center [184, 227] width 25 height 10
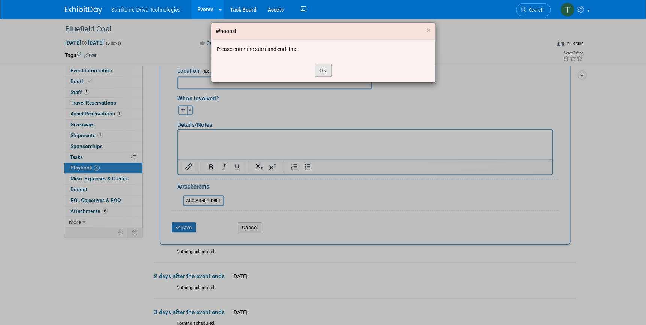
drag, startPoint x: 332, startPoint y: 64, endPoint x: 328, endPoint y: 65, distance: 3.9
click at [329, 64] on div "OK" at bounding box center [323, 70] width 224 height 24
click at [327, 67] on button "OK" at bounding box center [323, 70] width 17 height 13
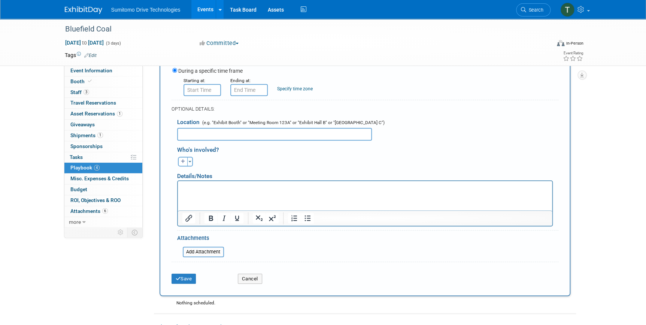
scroll to position [93, 0]
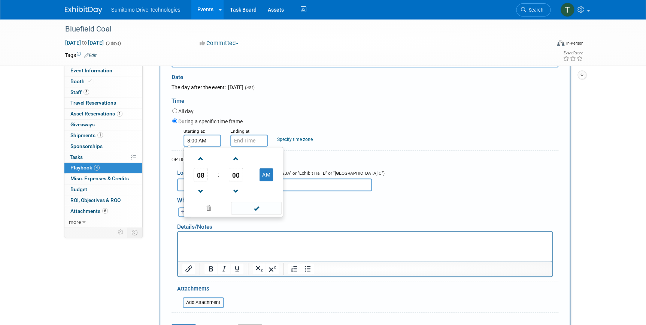
click at [207, 143] on input "8:00 AM" at bounding box center [202, 140] width 37 height 12
click at [197, 190] on span at bounding box center [200, 191] width 13 height 13
type input "7:00 AM"
click at [253, 207] on span at bounding box center [256, 207] width 51 height 13
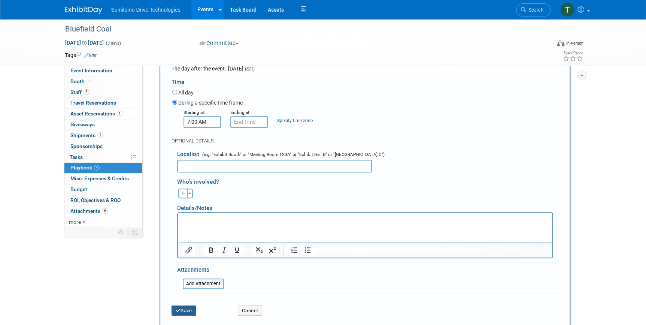
scroll to position [127, 0]
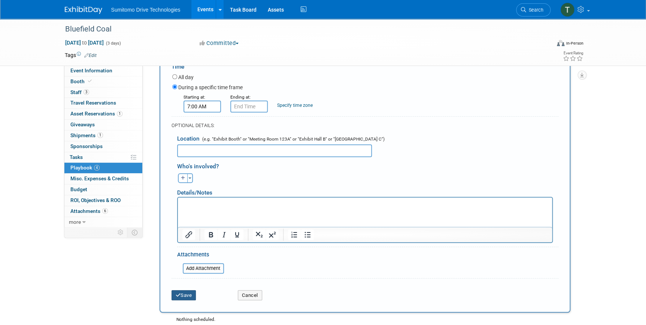
click at [187, 290] on button "Save" at bounding box center [184, 295] width 25 height 10
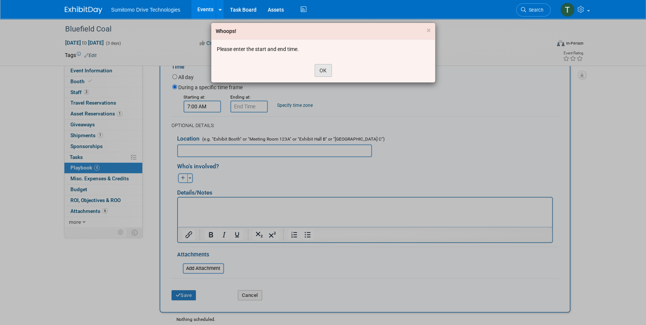
drag, startPoint x: 333, startPoint y: 73, endPoint x: 326, endPoint y: 74, distance: 6.8
click at [330, 73] on div "OK" at bounding box center [323, 70] width 224 height 24
click at [325, 73] on button "OK" at bounding box center [323, 70] width 17 height 13
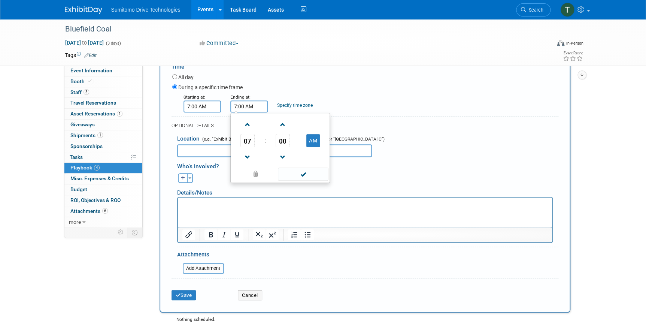
click at [251, 107] on input "7:00 AM" at bounding box center [248, 106] width 37 height 12
click at [249, 127] on span at bounding box center [247, 124] width 13 height 13
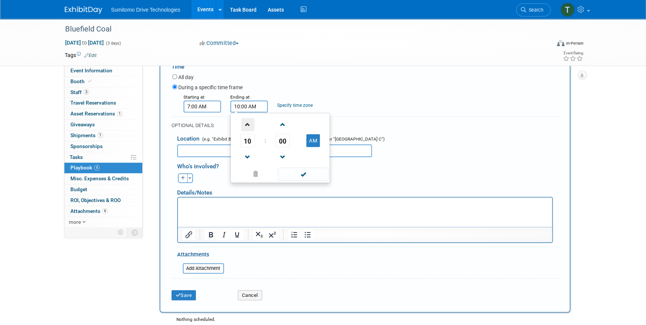
type input "11:00 AM"
click at [295, 176] on span at bounding box center [303, 173] width 51 height 13
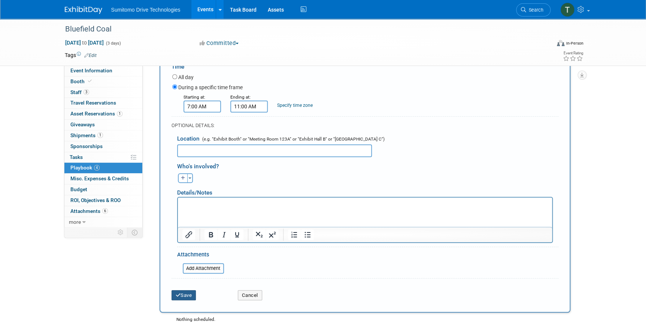
click at [179, 296] on button "Save" at bounding box center [184, 295] width 25 height 10
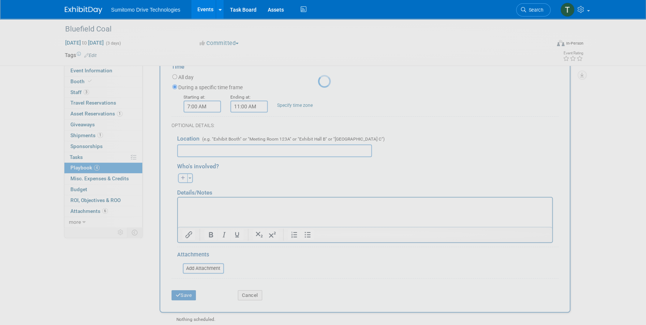
scroll to position [9, 0]
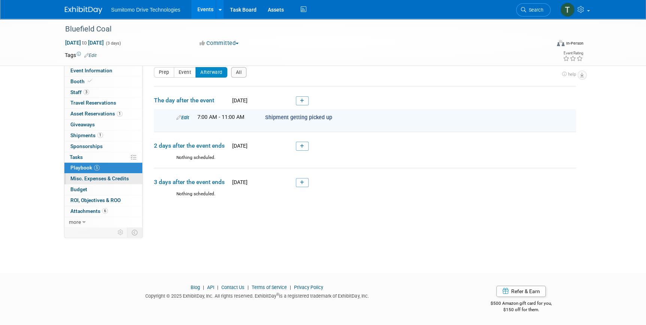
click at [118, 179] on span "Misc. Expenses & Credits 0" at bounding box center [99, 178] width 58 height 6
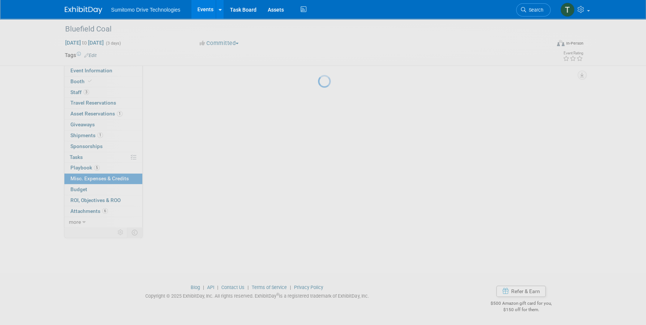
scroll to position [0, 0]
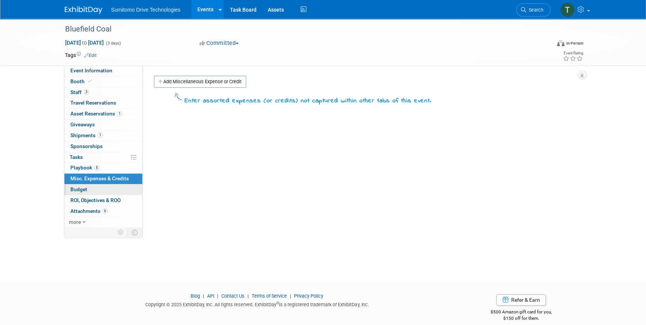
click at [78, 194] on link "Budget" at bounding box center [103, 189] width 78 height 10
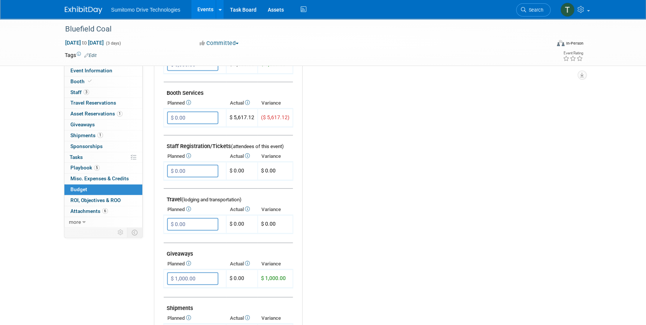
scroll to position [170, 0]
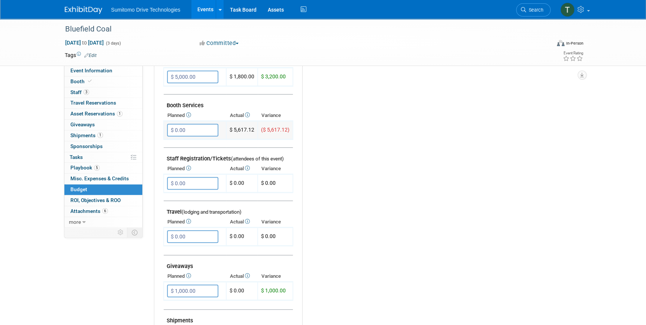
click at [200, 131] on input "$ 0.00" at bounding box center [192, 130] width 51 height 13
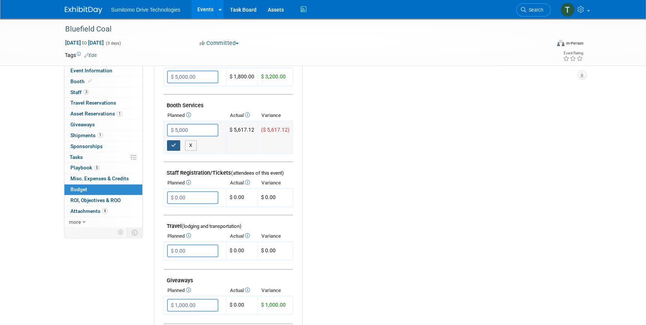
type input "$ 5,000.00"
click at [177, 143] on button "button" at bounding box center [173, 145] width 13 height 10
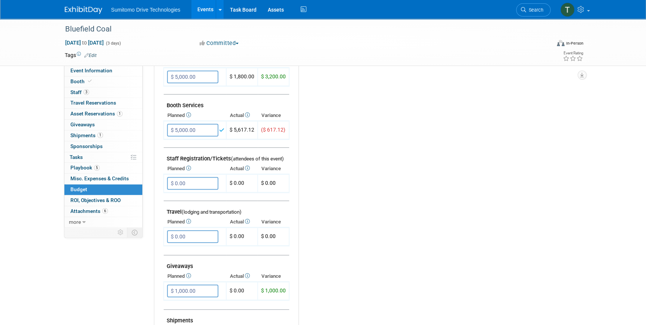
scroll to position [204, 0]
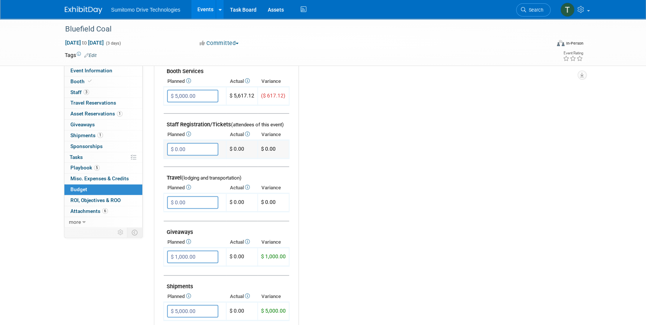
click at [207, 151] on input "$ 0.00" at bounding box center [192, 149] width 51 height 13
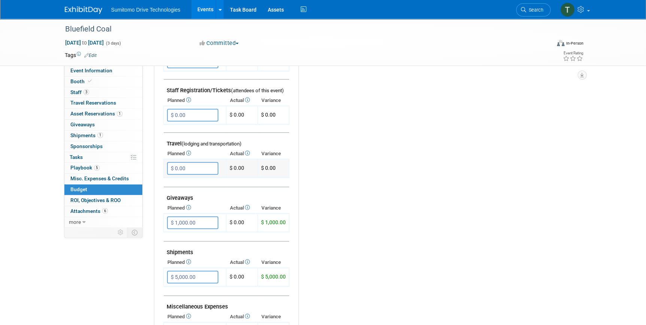
scroll to position [272, 0]
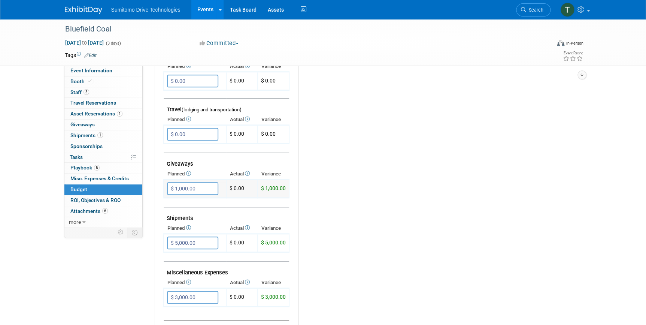
click at [192, 185] on input "$ 1,000.00" at bounding box center [192, 188] width 51 height 13
click at [313, 181] on div "Budget Notes: Edit X" at bounding box center [433, 133] width 271 height 388
click at [80, 79] on span "Booth" at bounding box center [81, 81] width 23 height 6
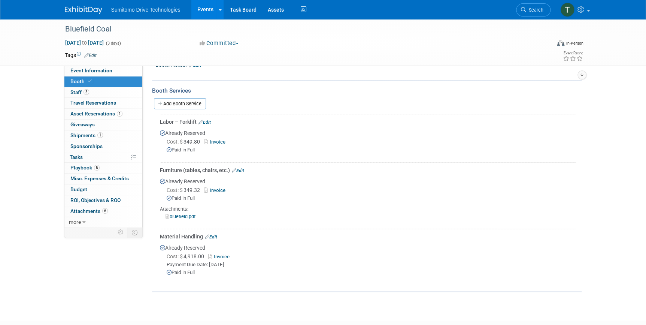
scroll to position [102, 0]
click at [169, 101] on link "Add Booth Service" at bounding box center [180, 103] width 52 height 11
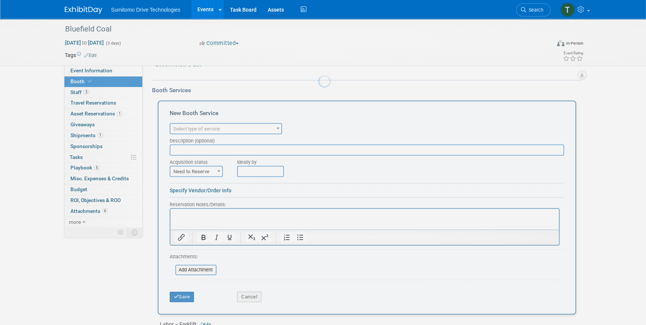
scroll to position [0, 0]
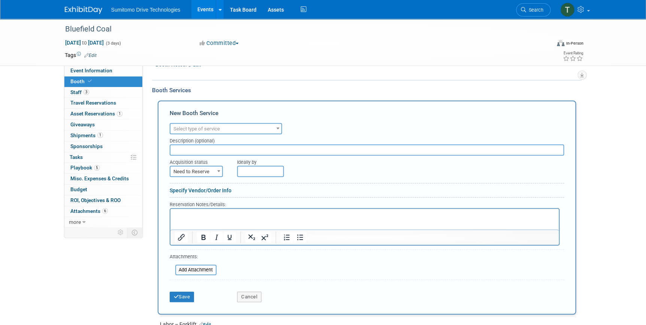
click at [217, 127] on span "Select type of service" at bounding box center [196, 129] width 46 height 6
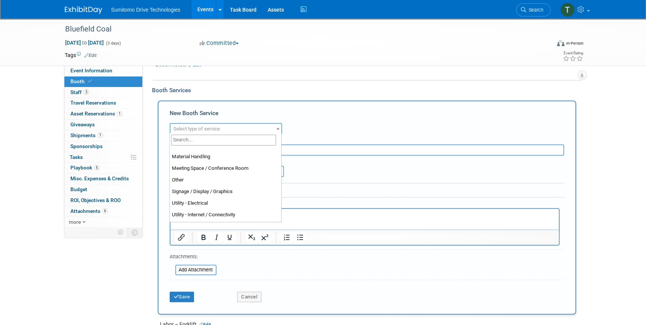
scroll to position [192, 0]
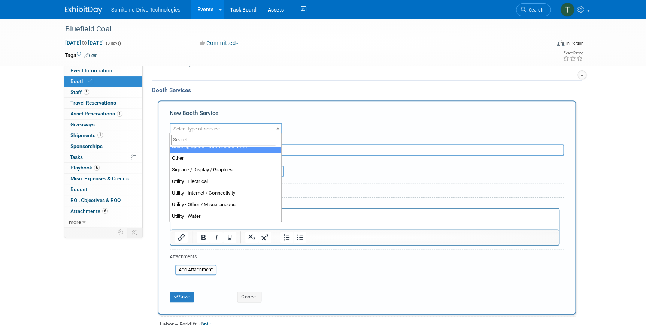
click at [292, 109] on div "New Booth Service" at bounding box center [367, 115] width 394 height 12
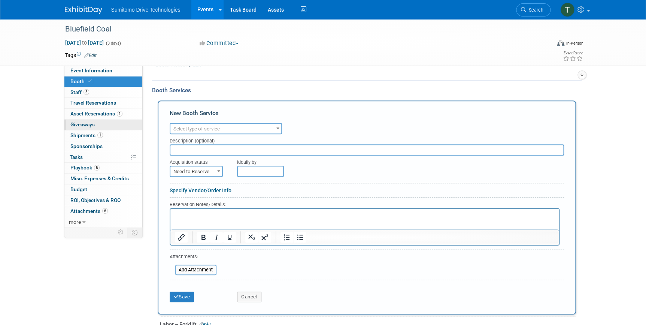
click at [85, 122] on span "Giveaways 0" at bounding box center [82, 124] width 24 height 6
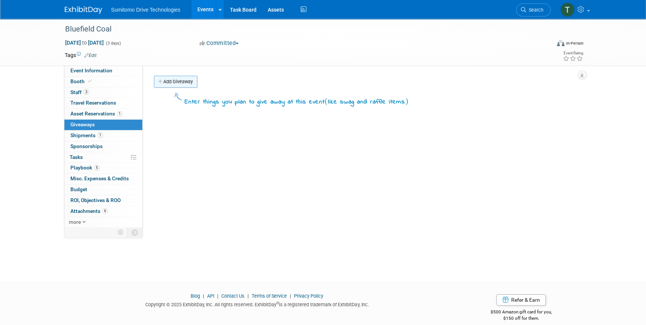
click at [188, 86] on link "Add Giveaway" at bounding box center [175, 82] width 43 height 12
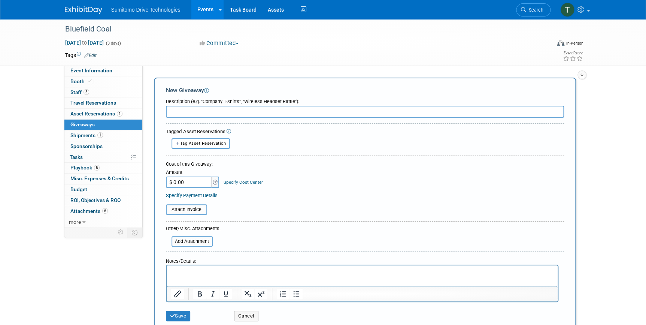
click at [202, 113] on input "text" at bounding box center [365, 112] width 398 height 12
type input "store order"
click at [196, 184] on input "$ 0.00" at bounding box center [189, 181] width 47 height 11
type input "$ 1,016.00"
click at [202, 210] on input "file" at bounding box center [161, 209] width 89 height 9
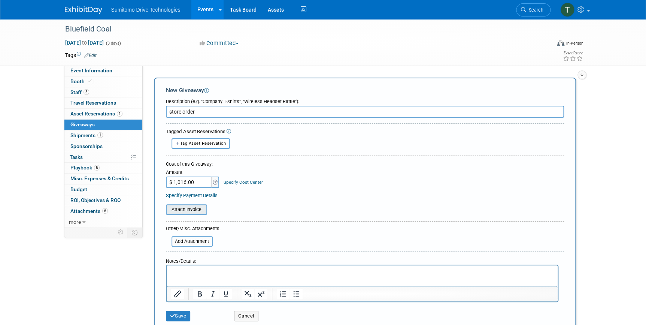
click at [191, 212] on input "file" at bounding box center [161, 209] width 89 height 9
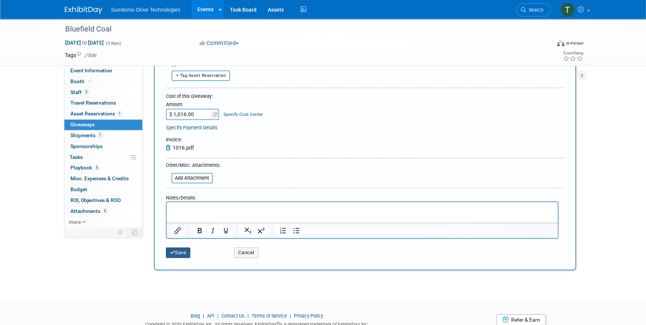
click at [179, 247] on button "Save" at bounding box center [178, 252] width 25 height 10
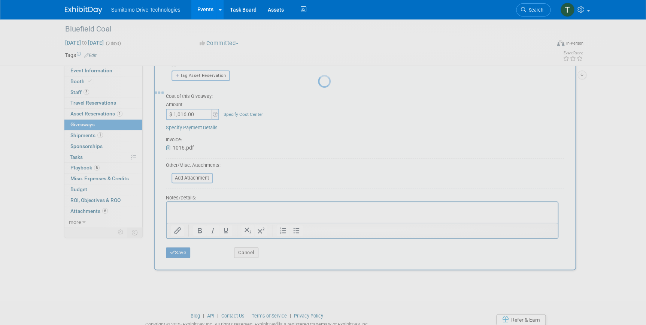
scroll to position [9, 0]
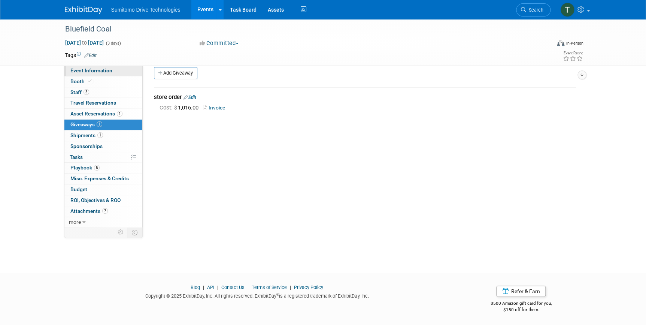
click at [99, 72] on span "Event Information" at bounding box center [91, 70] width 42 height 6
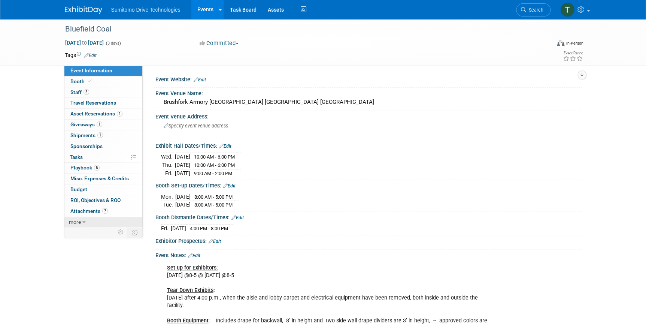
click at [83, 220] on icon at bounding box center [83, 221] width 3 height 5
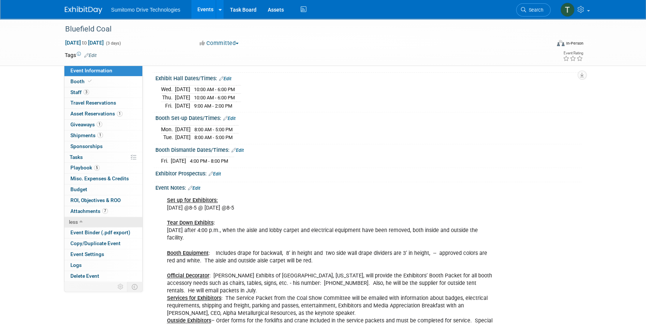
scroll to position [68, 0]
click at [118, 232] on span "Event Binder (.pdf export)" at bounding box center [100, 232] width 60 height 6
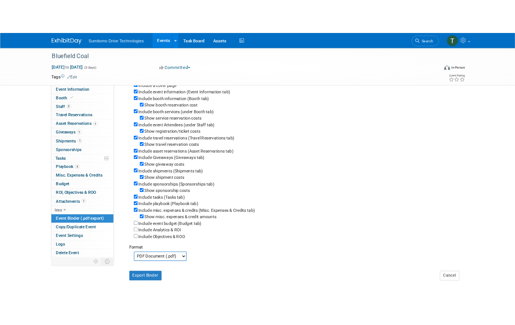
scroll to position [102, 0]
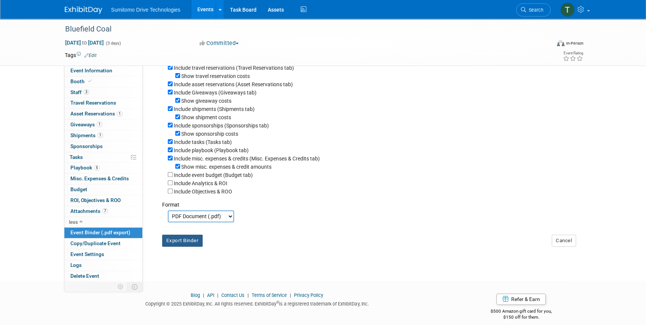
click at [197, 246] on button "Export Binder" at bounding box center [182, 240] width 41 height 12
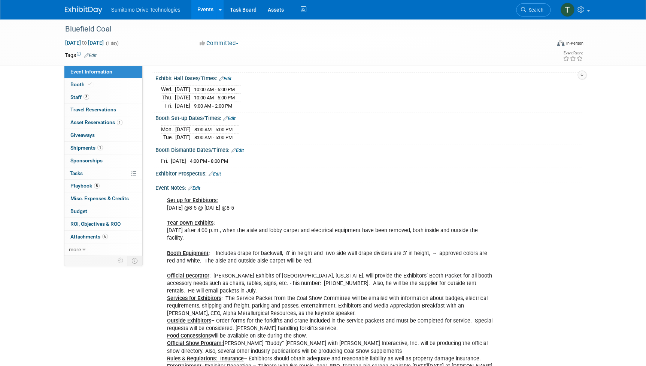
scroll to position [68, 0]
drag, startPoint x: 198, startPoint y: 185, endPoint x: 207, endPoint y: 187, distance: 8.6
click at [198, 185] on link "Edit" at bounding box center [194, 187] width 12 height 5
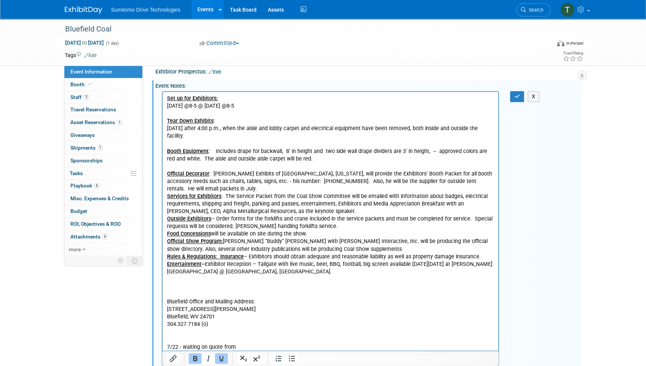
scroll to position [170, 0]
drag, startPoint x: 240, startPoint y: 104, endPoint x: 164, endPoint y: 107, distance: 75.4
click at [164, 107] on html "Set up for Exhibitors: [DATE] @8-5 @ [DATE] @8-5 Tear Down Exhibits : [DATE] af…" at bounding box center [330, 220] width 336 height 259
click at [248, 105] on p "Set up for Exhibitors: [DATE] @8-5 Tear Down Exhibits : [DATE] after 4:00 p.m.,…" at bounding box center [330, 222] width 327 height 256
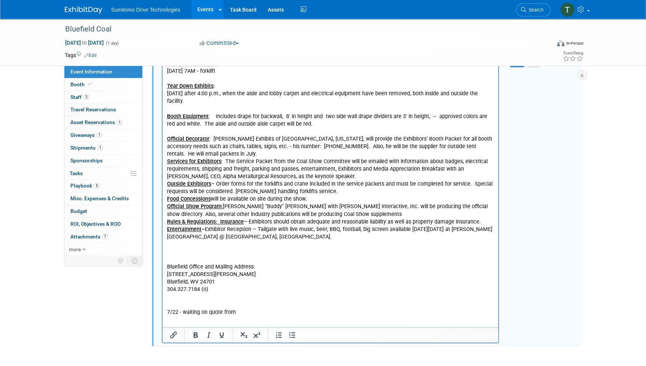
click at [327, 122] on p "Set up for Exhibitors: [DATE] 7AM - forklift Tear Down Exhibits : [DATE] after …" at bounding box center [330, 188] width 327 height 256
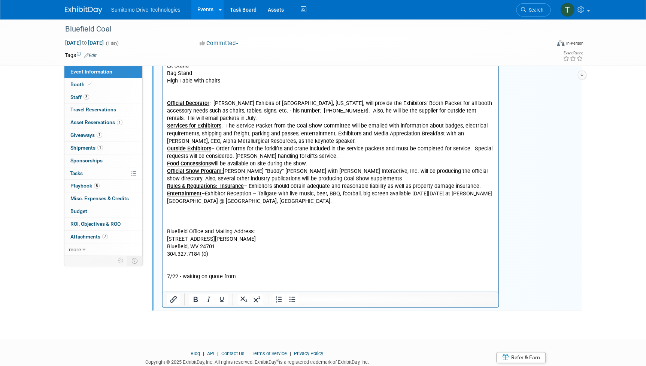
scroll to position [272, 0]
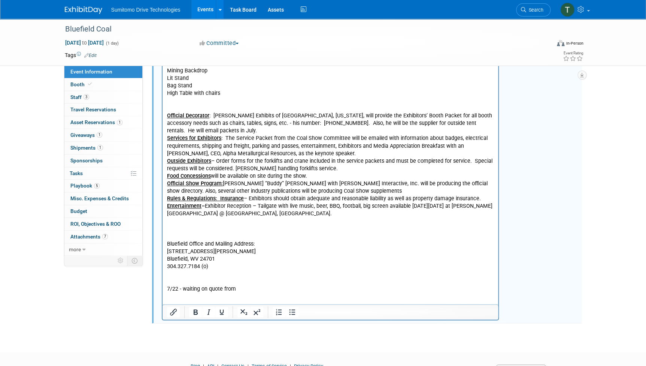
drag, startPoint x: 239, startPoint y: 281, endPoint x: 140, endPoint y: 270, distance: 99.1
click at [162, 270] on html "Set up for Exhibitors: [DATE] 7AM - forklift Tear Down Exhibits : [DATE] after …" at bounding box center [330, 141] width 336 height 304
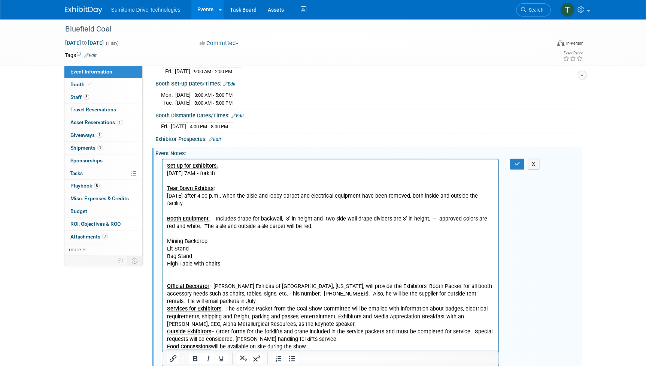
scroll to position [68, 0]
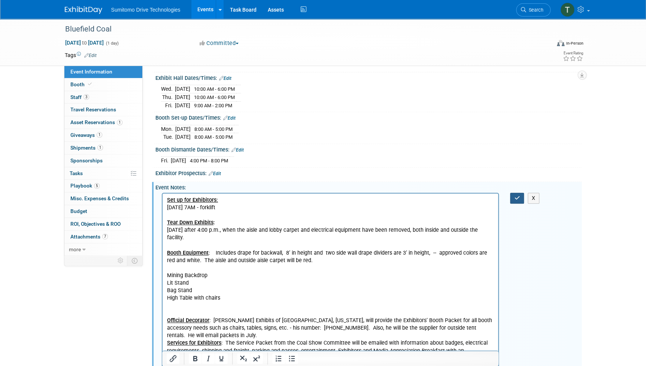
click at [515, 195] on icon "button" at bounding box center [517, 197] width 6 height 5
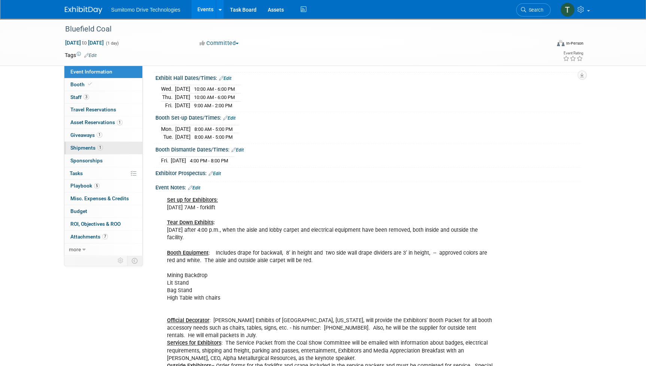
click at [89, 147] on span "Shipments 1" at bounding box center [86, 148] width 33 height 6
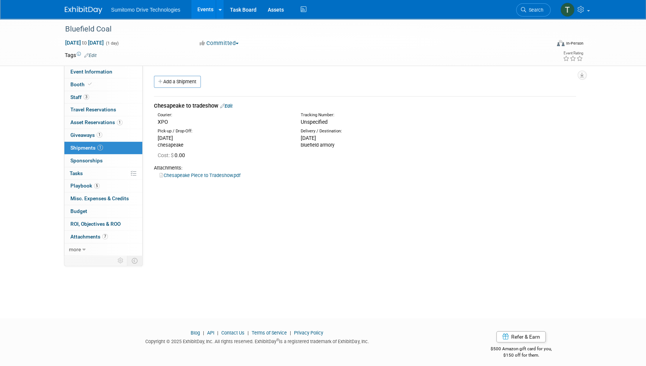
click at [230, 107] on link "Edit" at bounding box center [226, 106] width 12 height 6
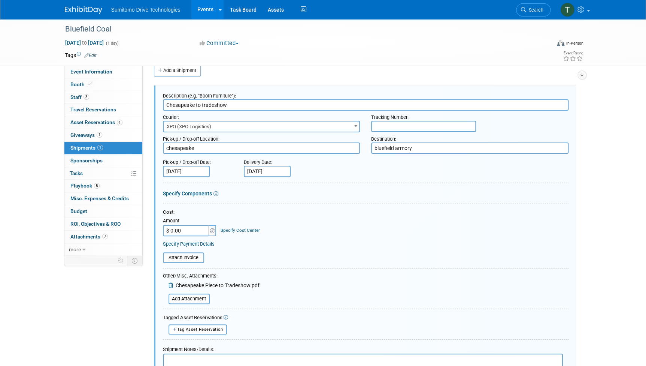
click at [394, 127] on input "text" at bounding box center [423, 126] width 105 height 11
paste input "601081585"
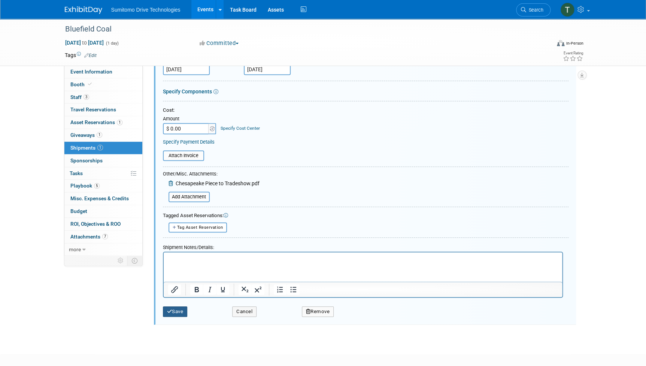
type input "601081585"
click at [175, 307] on button "Save" at bounding box center [175, 311] width 25 height 10
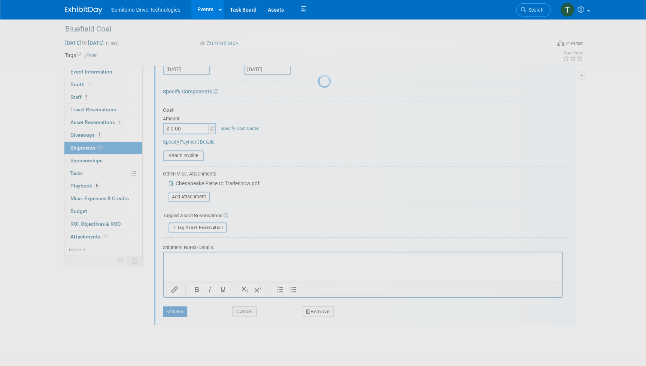
scroll to position [4, 0]
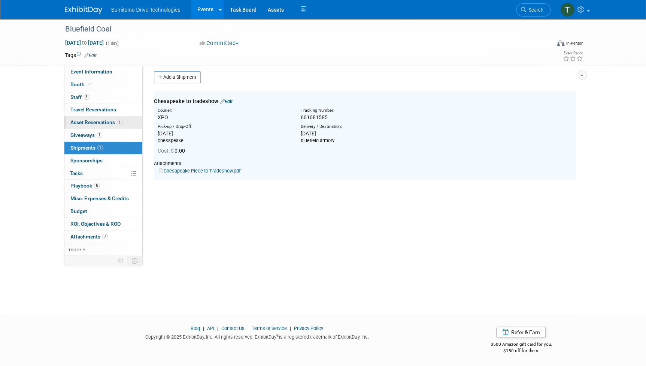
click at [86, 125] on link "1 Asset Reservations 1" at bounding box center [103, 122] width 78 height 12
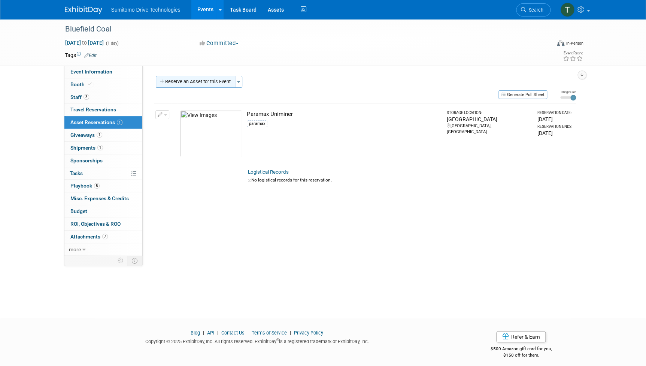
click at [179, 86] on button "Reserve an Asset for this Event" at bounding box center [195, 82] width 79 height 12
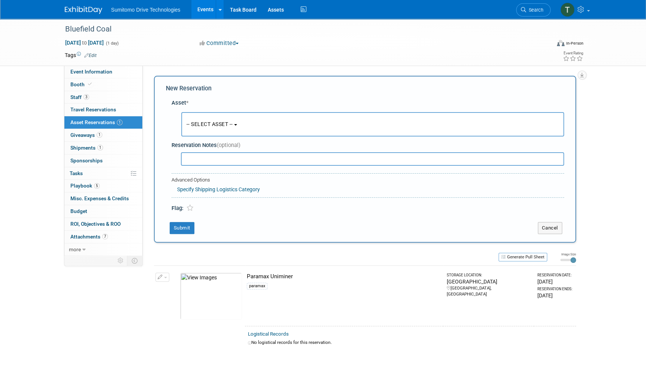
scroll to position [7, 0]
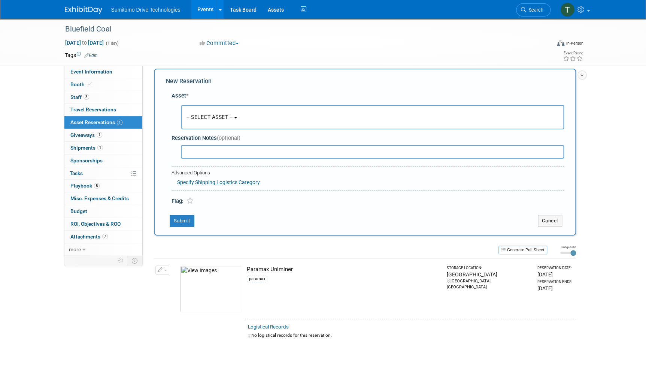
click at [206, 113] on button "-- SELECT ASSET --" at bounding box center [372, 117] width 383 height 24
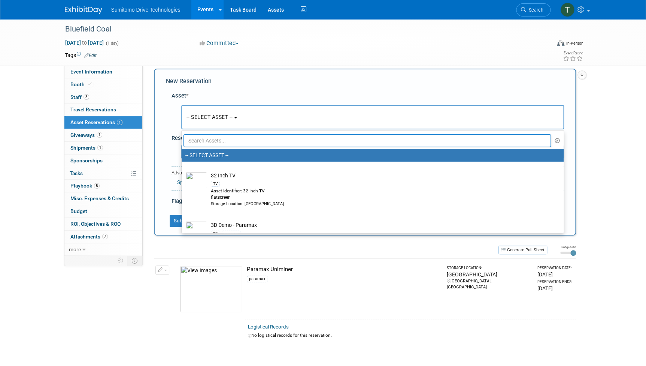
click at [216, 139] on input "text" at bounding box center [368, 140] width 368 height 13
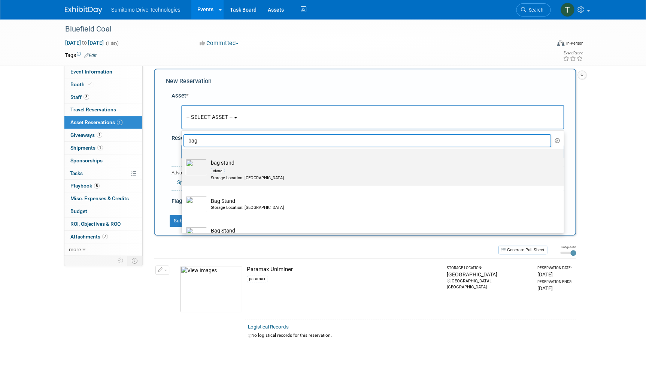
type input "bag"
click at [234, 171] on div "stand" at bounding box center [380, 170] width 338 height 9
click at [183, 158] on input "bag stand stand Storage Location: [GEOGRAPHIC_DATA]" at bounding box center [180, 155] width 5 height 5
select select "10711163"
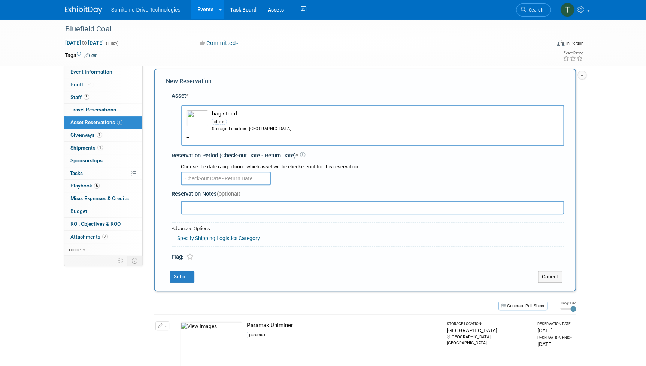
click at [207, 177] on input "text" at bounding box center [226, 178] width 90 height 13
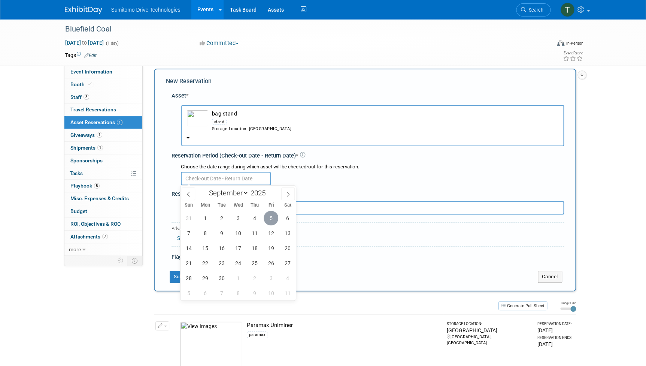
click at [267, 217] on span "5" at bounding box center [271, 217] width 15 height 15
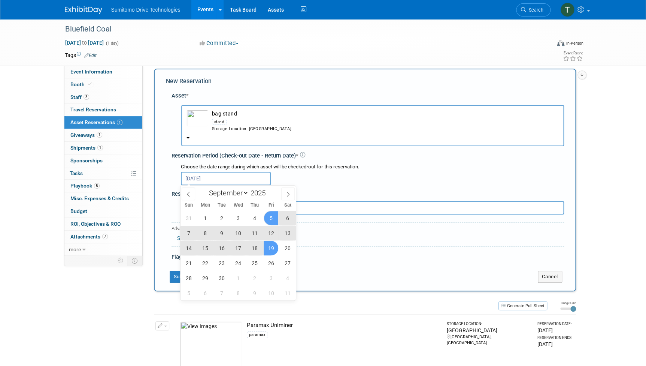
click at [269, 246] on span "19" at bounding box center [271, 247] width 15 height 15
type input "[DATE] to [DATE]"
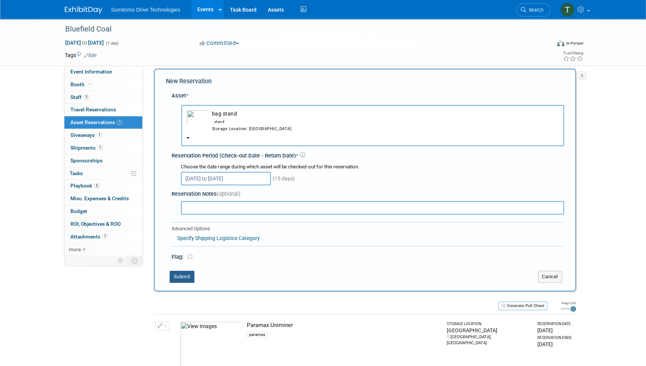
click at [179, 273] on button "Submit" at bounding box center [182, 276] width 25 height 12
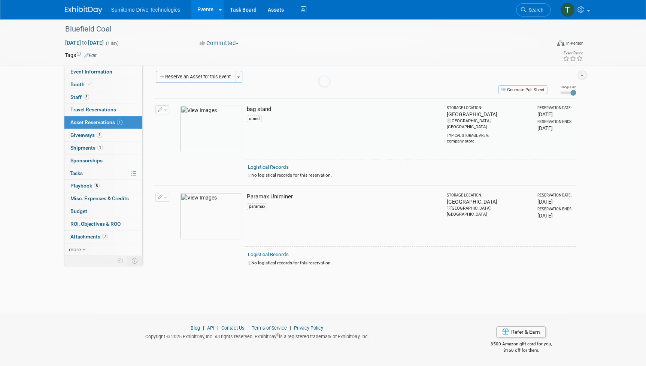
scroll to position [4, 0]
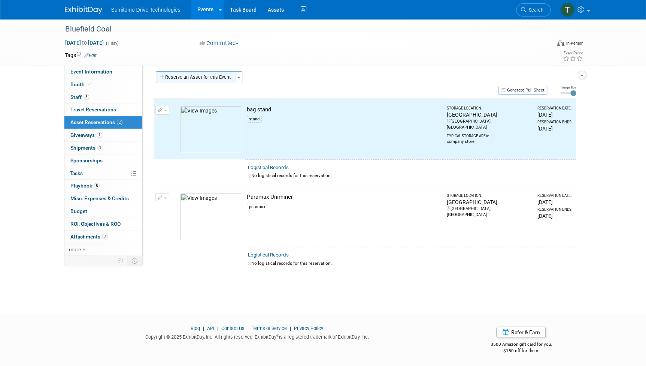
click at [190, 71] on button "Reserve an Asset for this Event" at bounding box center [195, 77] width 79 height 12
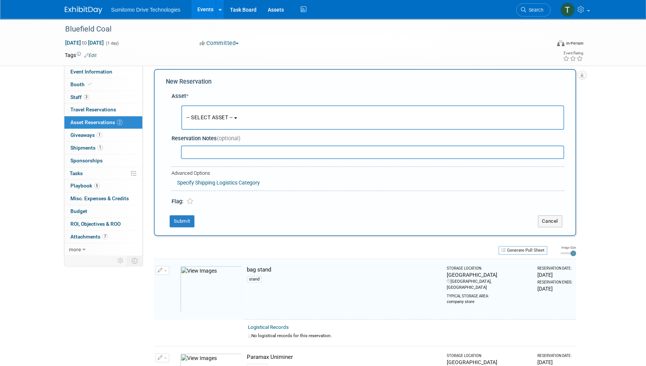
scroll to position [7, 0]
click at [197, 114] on span "-- SELECT ASSET --" at bounding box center [210, 117] width 46 height 6
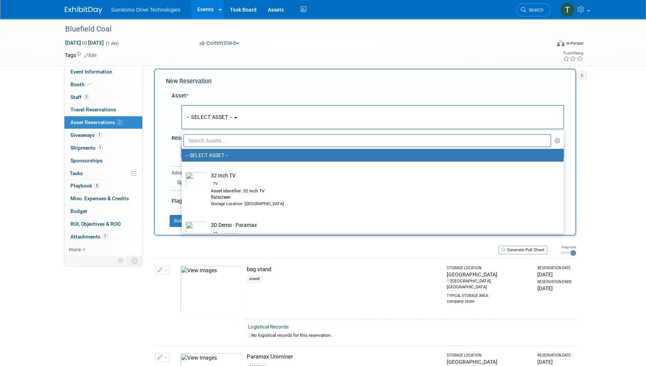
click at [204, 141] on input "text" at bounding box center [368, 140] width 368 height 13
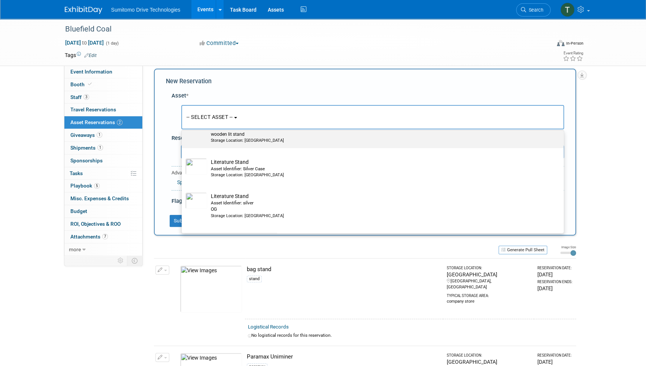
scroll to position [136, 0]
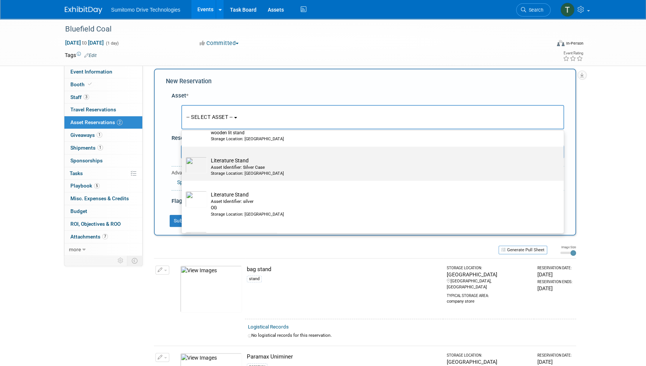
type input "lit"
click at [239, 172] on div "Storage Location: [GEOGRAPHIC_DATA]" at bounding box center [380, 173] width 338 height 6
click at [183, 155] on input "Literature Stand Asset Identifier: Silver Case Storage Location: [GEOGRAPHIC_DA…" at bounding box center [180, 153] width 5 height 5
select select "10711528"
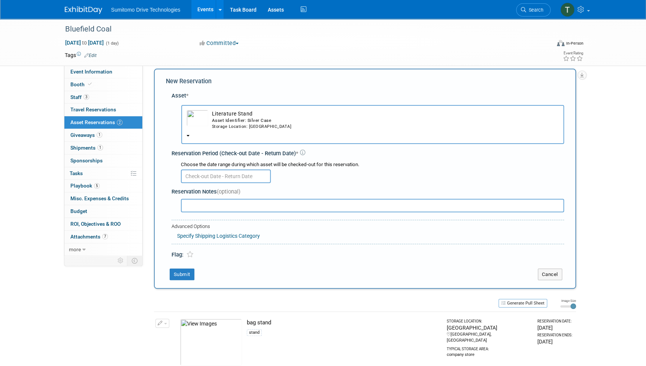
click at [201, 174] on input "text" at bounding box center [226, 175] width 90 height 13
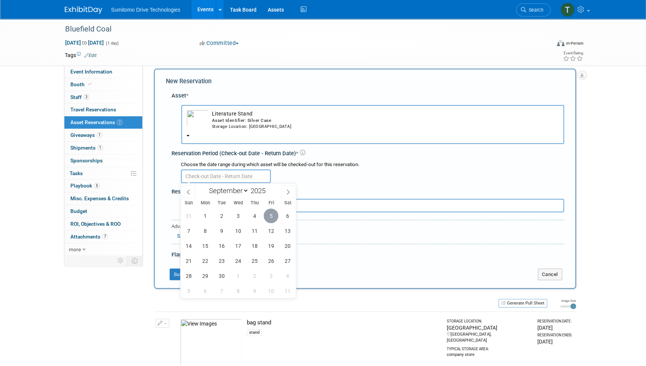
click at [268, 218] on span "5" at bounding box center [271, 215] width 15 height 15
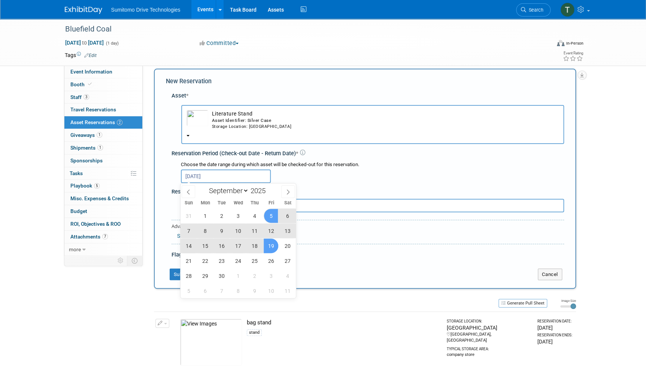
click at [274, 248] on span "19" at bounding box center [271, 245] width 15 height 15
type input "[DATE] to [DATE]"
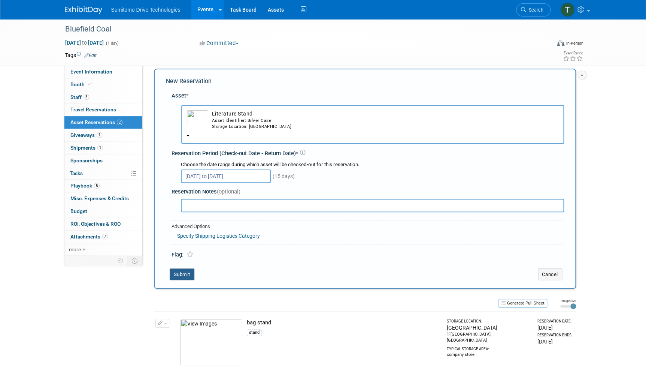
click at [182, 269] on button "Submit" at bounding box center [182, 274] width 25 height 12
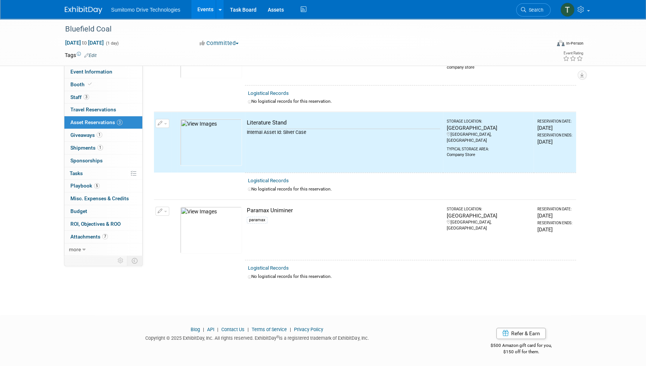
scroll to position [0, 0]
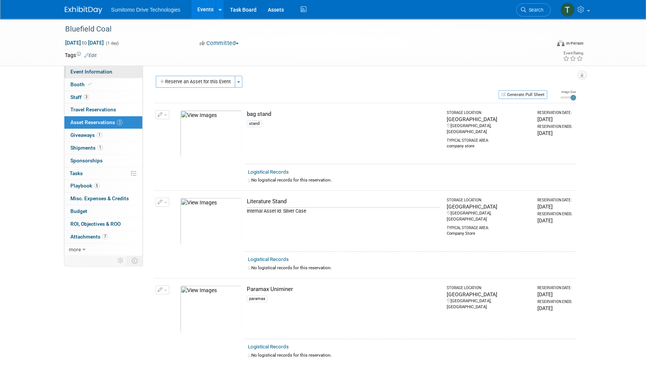
click at [87, 71] on span "Event Information" at bounding box center [91, 72] width 42 height 6
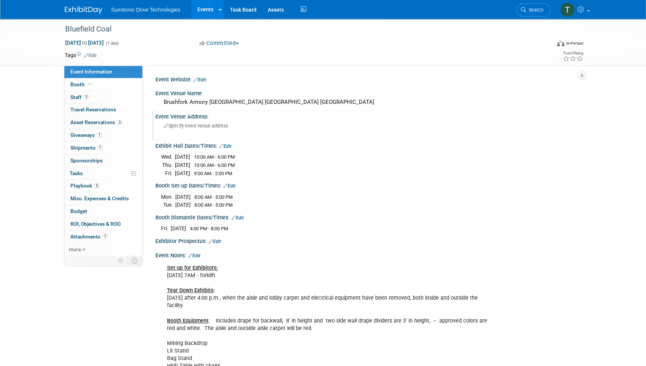
click at [207, 125] on span "Specify event venue address" at bounding box center [196, 126] width 64 height 6
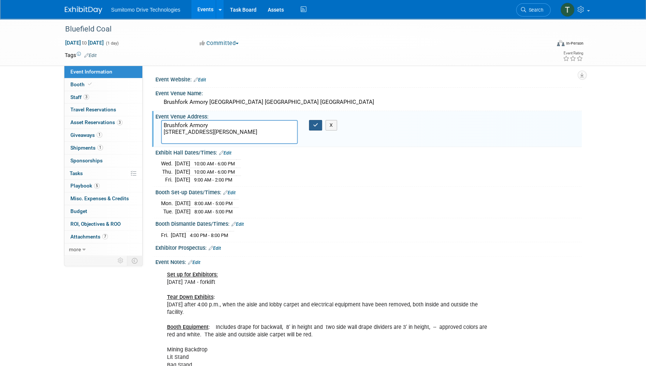
type textarea "Brushfork Armory [STREET_ADDRESS][PERSON_NAME]"
click at [316, 124] on icon "button" at bounding box center [315, 124] width 5 height 5
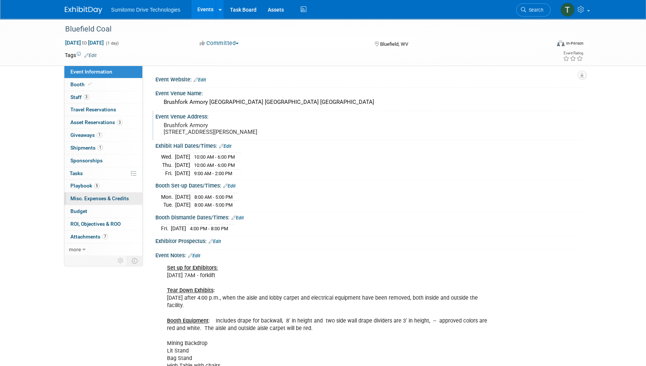
click at [96, 195] on span "Misc. Expenses & Credits 0" at bounding box center [99, 198] width 58 height 6
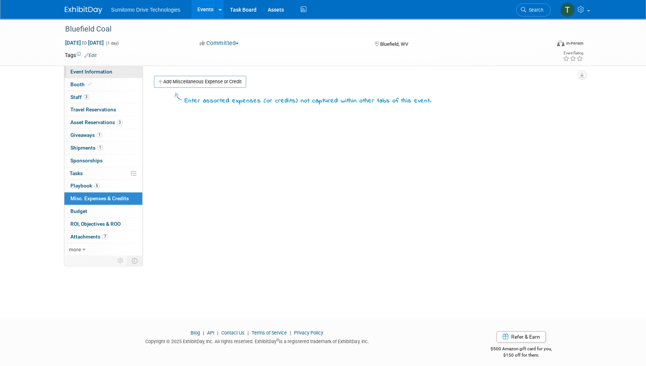
click at [79, 71] on span "Event Information" at bounding box center [91, 72] width 42 height 6
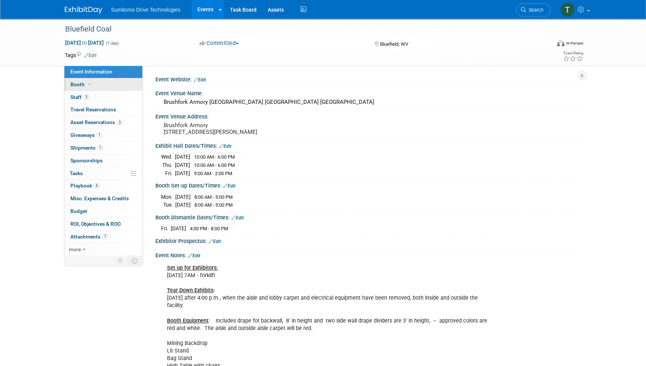
click at [71, 84] on span "Booth" at bounding box center [81, 84] width 23 height 6
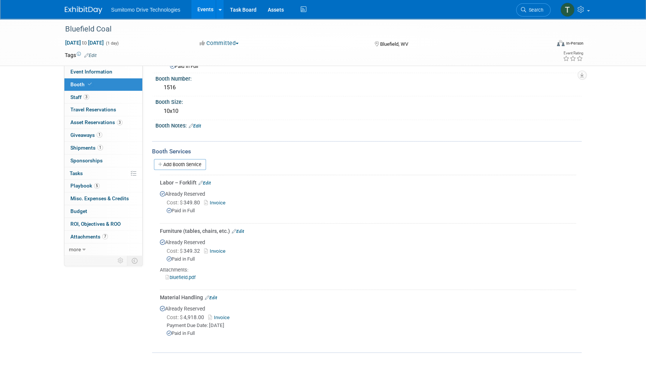
scroll to position [34, 0]
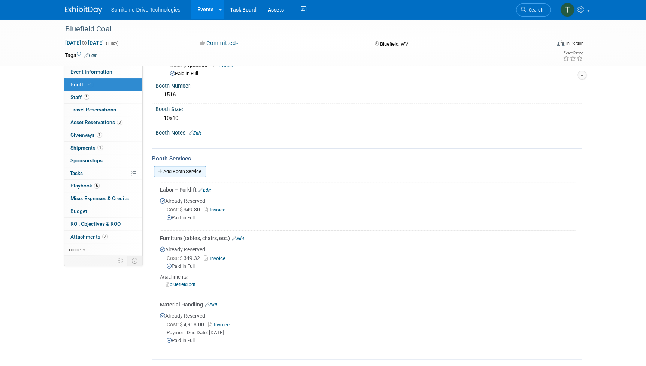
click at [185, 169] on link "Add Booth Service" at bounding box center [180, 171] width 52 height 11
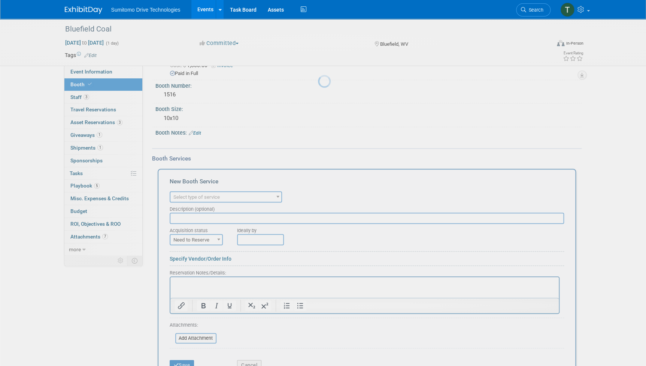
scroll to position [0, 0]
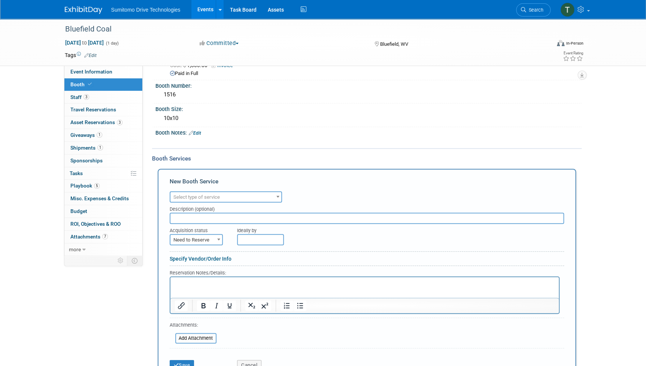
click at [234, 194] on span "Select type of service" at bounding box center [225, 197] width 111 height 10
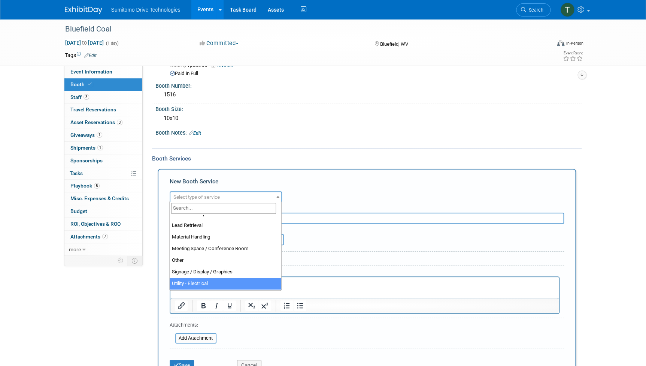
scroll to position [158, 0]
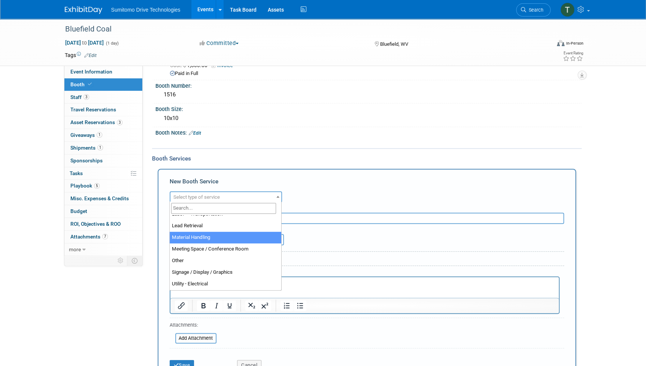
select select "10"
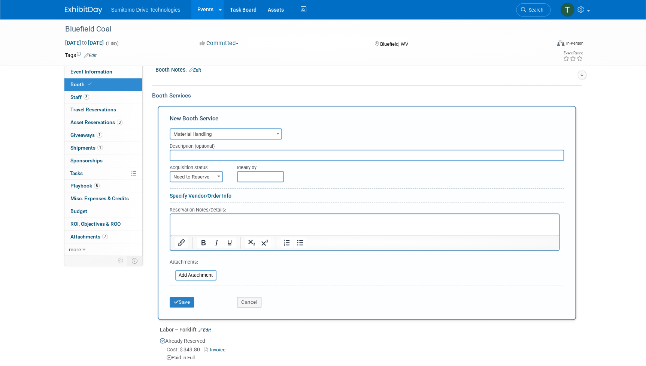
scroll to position [102, 0]
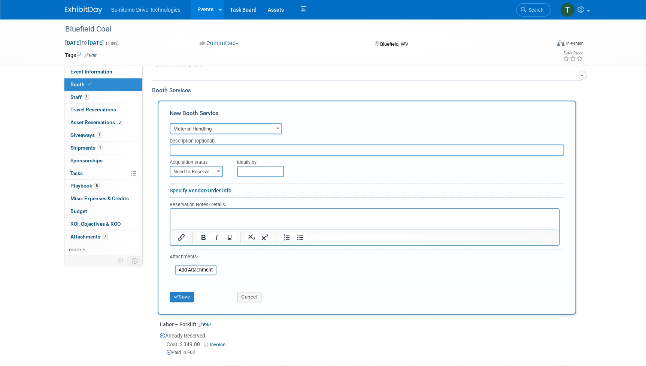
click at [205, 169] on span "Need to Reserve" at bounding box center [196, 171] width 52 height 10
select select "2"
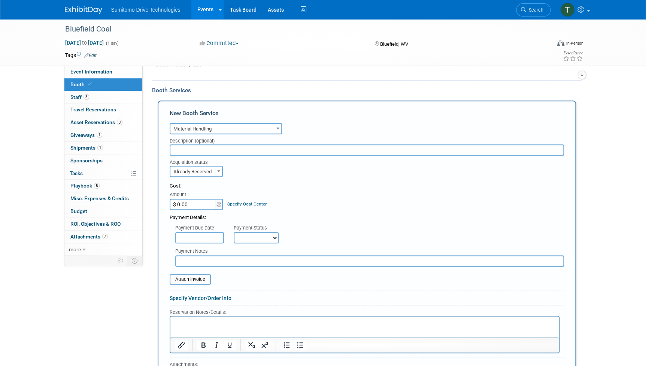
click at [200, 202] on input "$ 0.00" at bounding box center [193, 203] width 47 height 11
click at [213, 238] on input "text" at bounding box center [199, 237] width 49 height 11
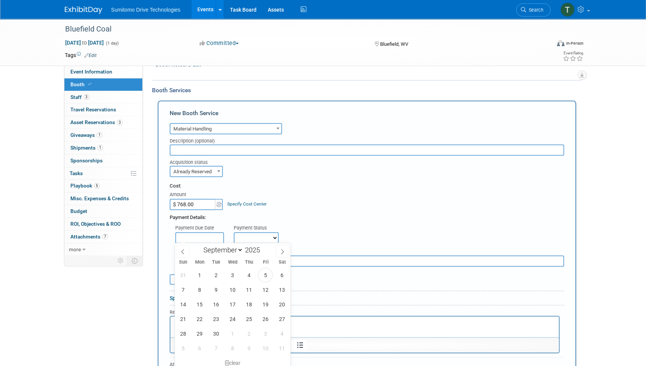
click at [317, 218] on div "Payment Details:" at bounding box center [367, 215] width 394 height 11
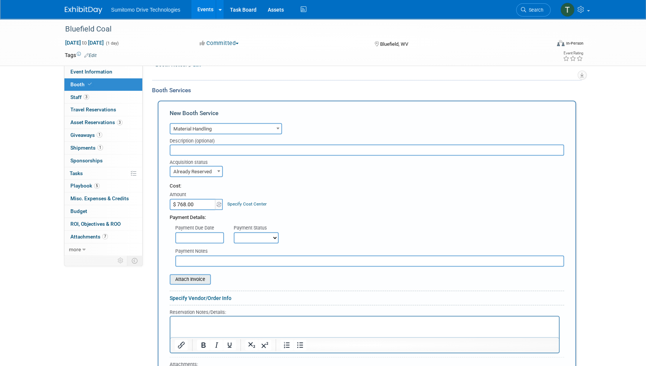
click at [184, 276] on input "file" at bounding box center [165, 279] width 89 height 9
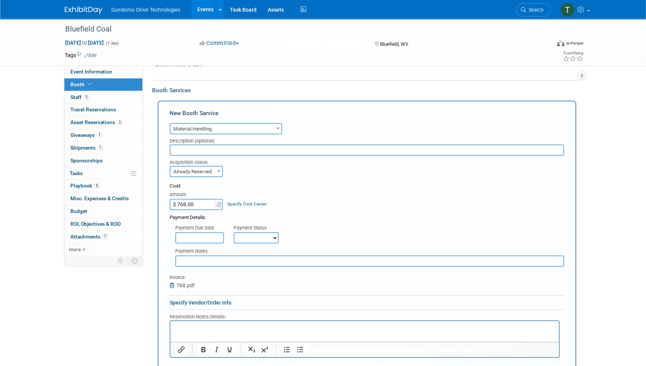
scroll to position [136, 0]
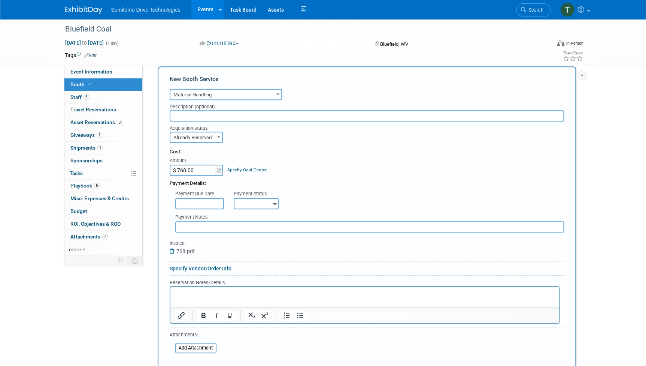
click at [199, 164] on input "$ 768.00" at bounding box center [193, 169] width 47 height 11
type input "$ 768.50"
click at [333, 205] on div "Payment Due Date Payment Status Not Paid Yet Partially Paid Paid in Full Next P…" at bounding box center [367, 198] width 406 height 22
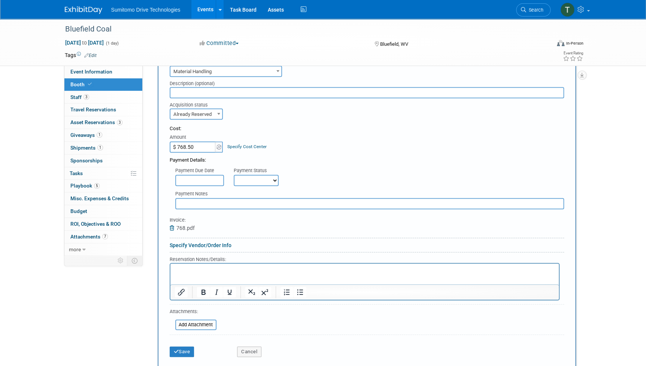
scroll to position [170, 0]
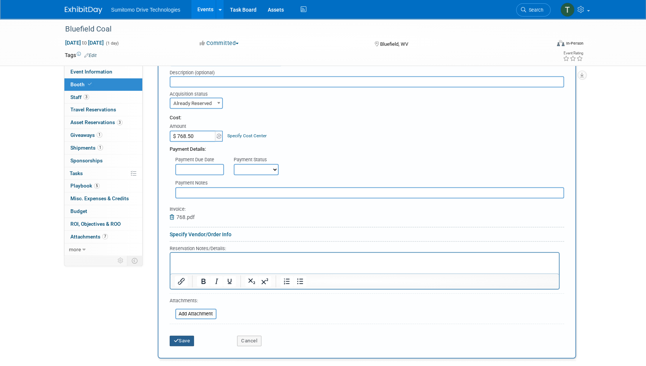
drag, startPoint x: 175, startPoint y: 335, endPoint x: 187, endPoint y: 337, distance: 11.8
click at [176, 336] on button "Save" at bounding box center [182, 340] width 25 height 10
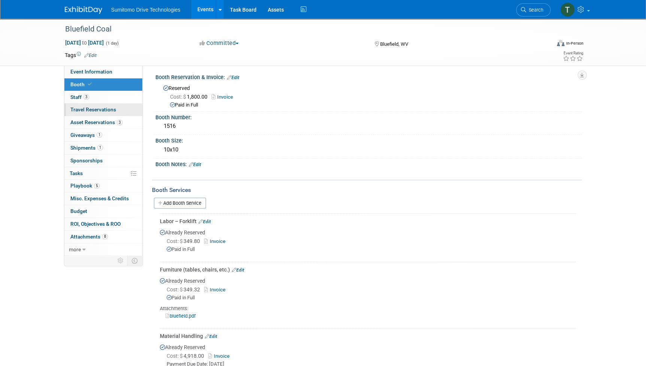
scroll to position [0, 0]
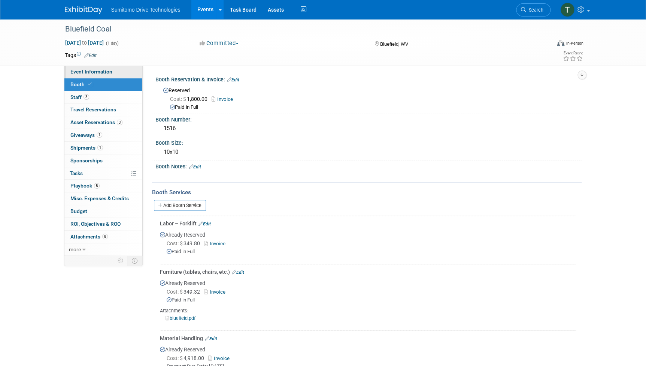
click at [89, 71] on span "Event Information" at bounding box center [91, 72] width 42 height 6
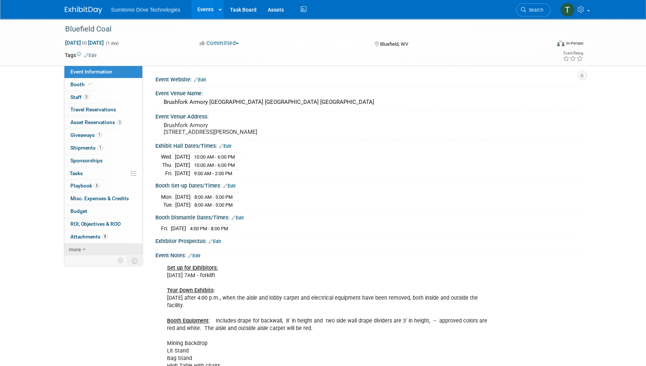
click at [84, 249] on icon at bounding box center [83, 249] width 3 height 5
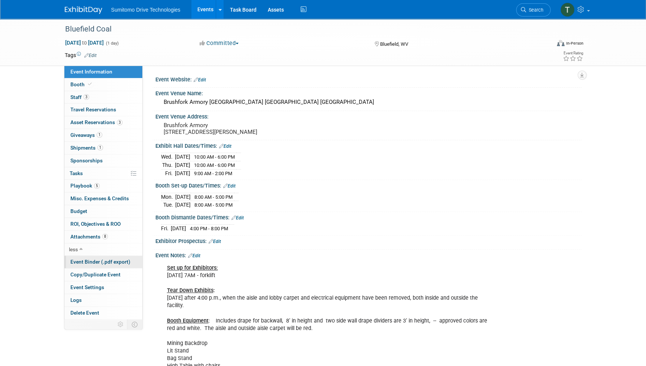
click at [83, 264] on link "Event Binder (.pdf export)" at bounding box center [103, 261] width 78 height 12
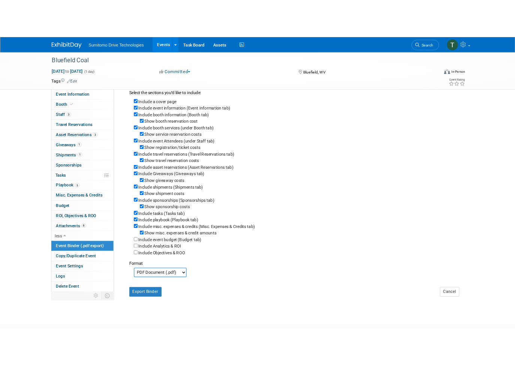
scroll to position [34, 0]
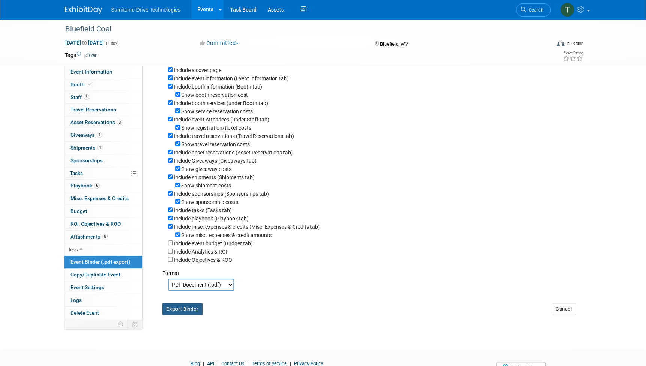
click at [185, 312] on button "Export Binder" at bounding box center [182, 309] width 41 height 12
